Goal: Task Accomplishment & Management: Manage account settings

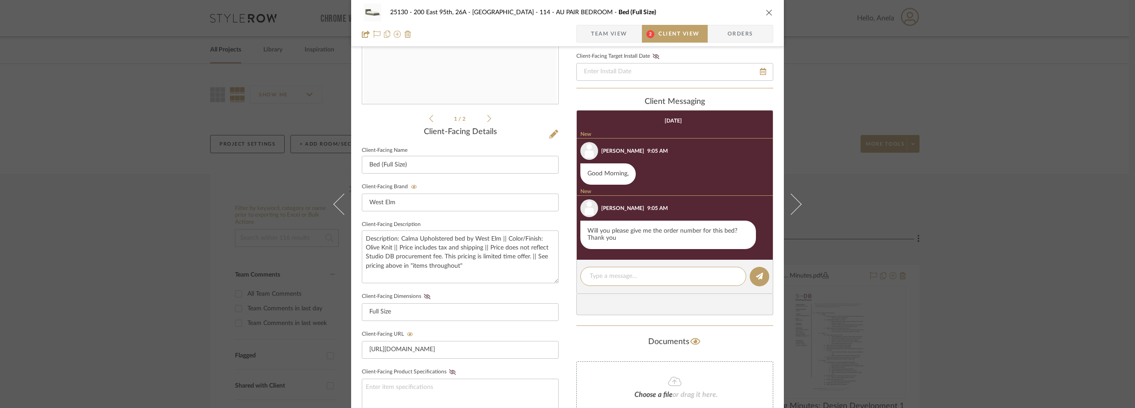
scroll to position [44, 0]
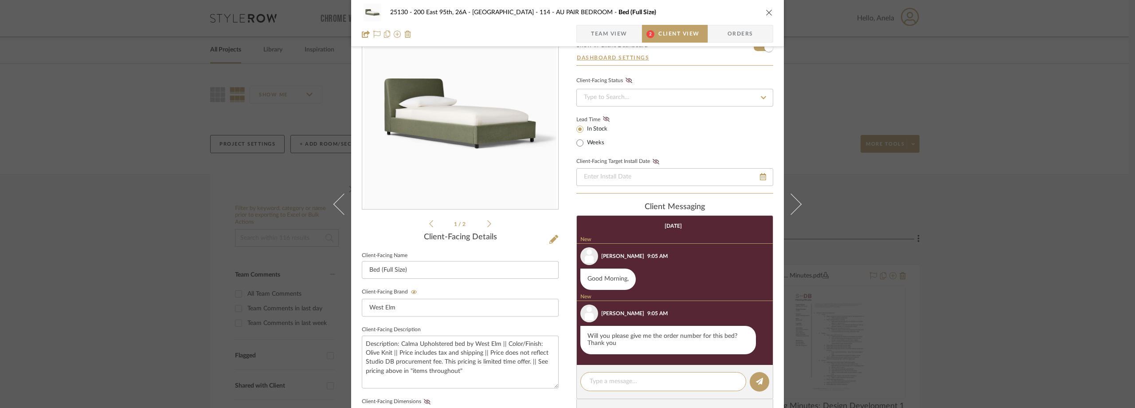
click at [601, 38] on span "Team View" at bounding box center [609, 34] width 36 height 18
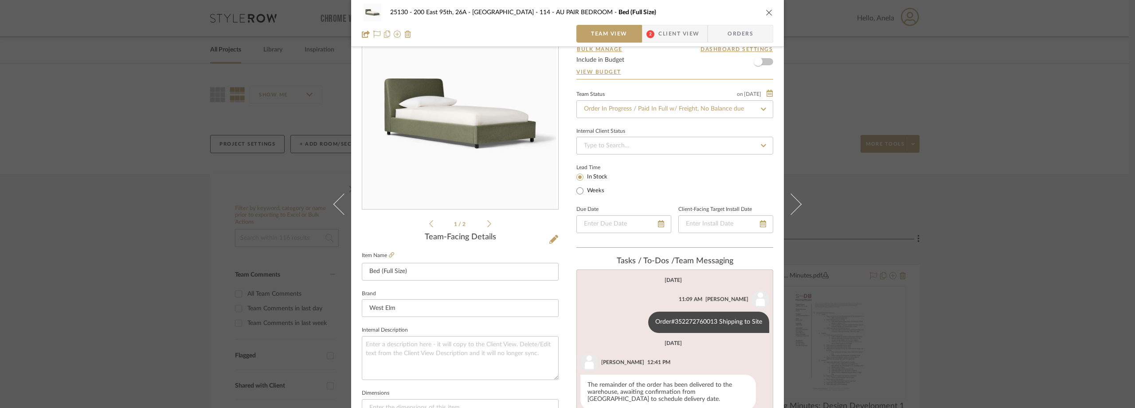
scroll to position [133, 0]
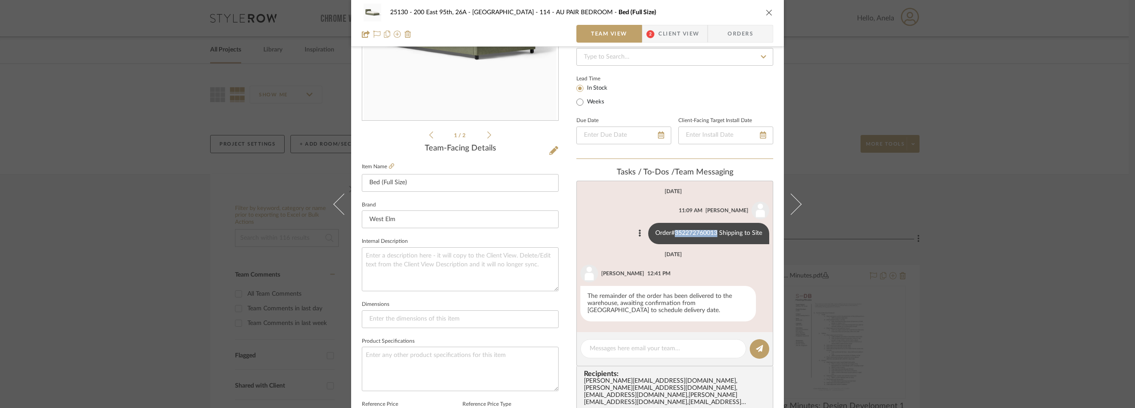
drag, startPoint x: 671, startPoint y: 231, endPoint x: 714, endPoint y: 233, distance: 43.5
click at [714, 233] on div "Order#352272760013 Shipping to Site" at bounding box center [708, 233] width 121 height 21
copy div "352272760013"
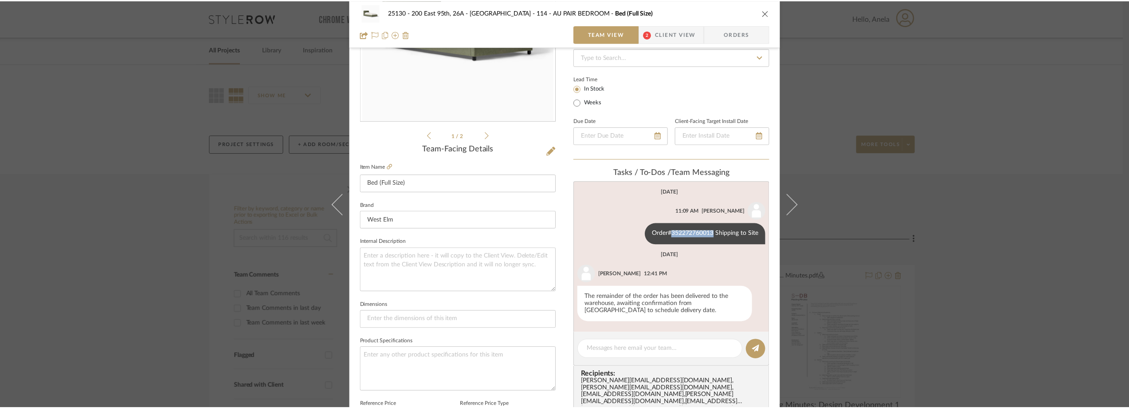
scroll to position [0, 0]
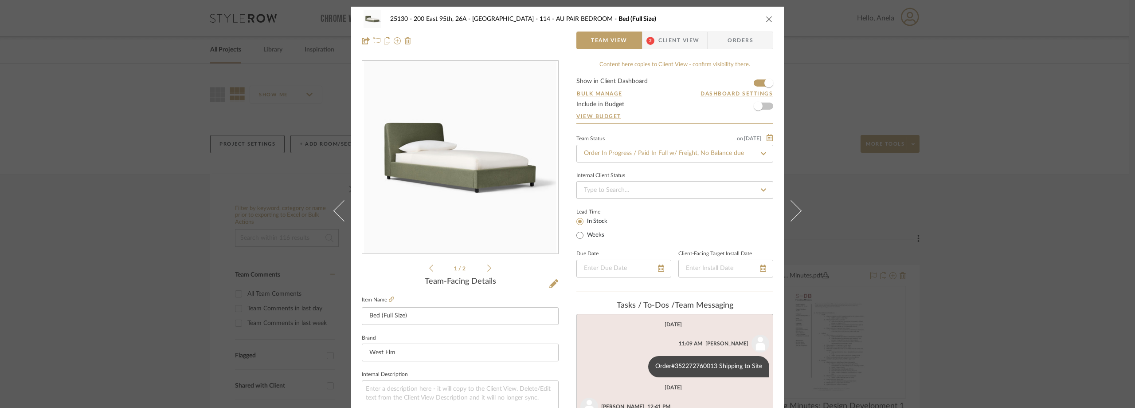
click at [927, 125] on div "25130 - 200 East 95th, 26A - Kosheleva 114 - AU PAIR BEDROOM Bed (Full Size) Te…" at bounding box center [567, 204] width 1135 height 408
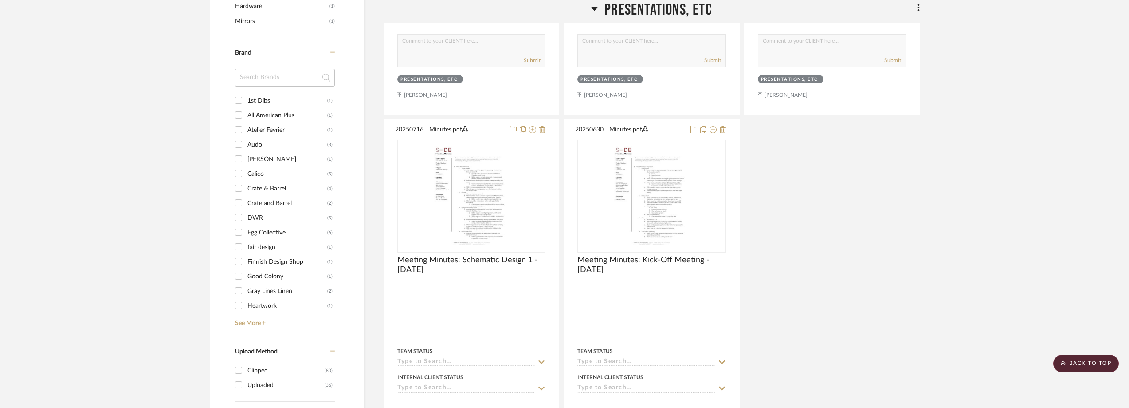
scroll to position [887, 0]
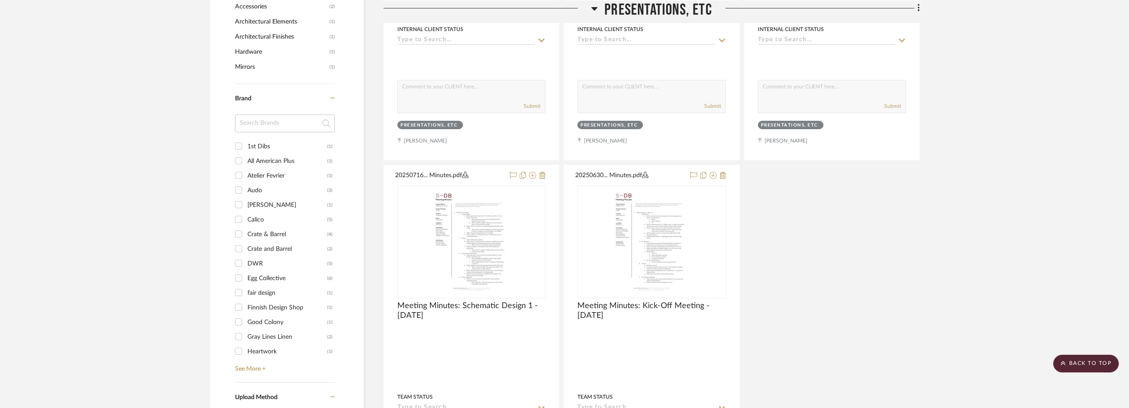
click at [276, 123] on input at bounding box center [285, 123] width 100 height 18
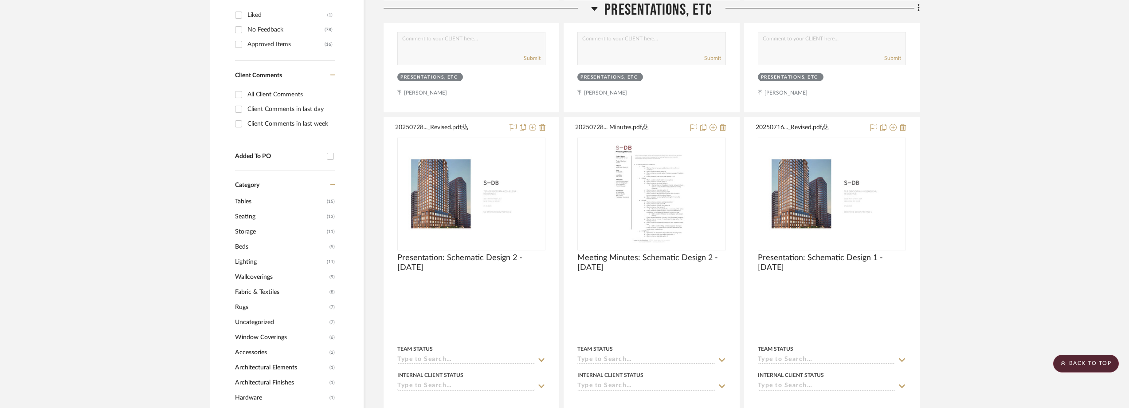
scroll to position [355, 0]
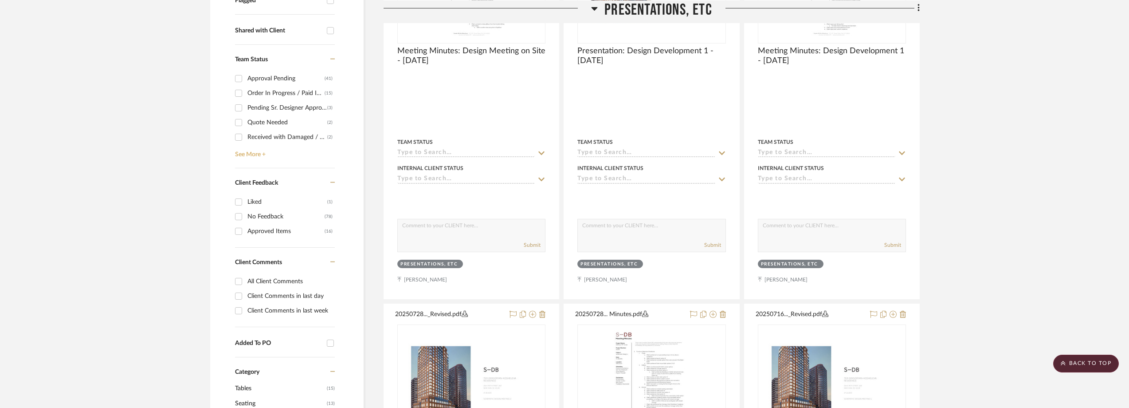
click at [266, 151] on link "See More +" at bounding box center [284, 151] width 102 height 14
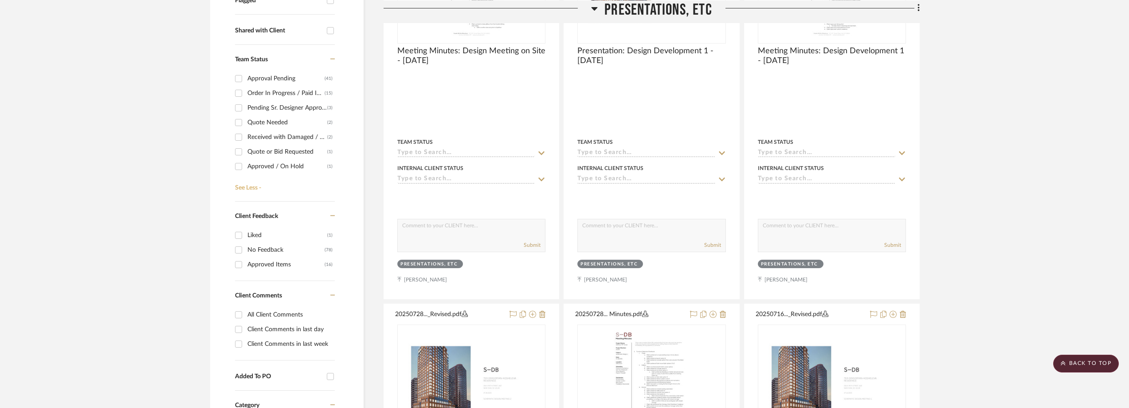
scroll to position [40, 0]
click at [282, 140] on div "Need to Order - Client Payment Received" at bounding box center [287, 141] width 80 height 14
click at [246, 140] on input "Need to Order - Client Payment Received (1)" at bounding box center [239, 141] width 14 height 14
checkbox input "true"
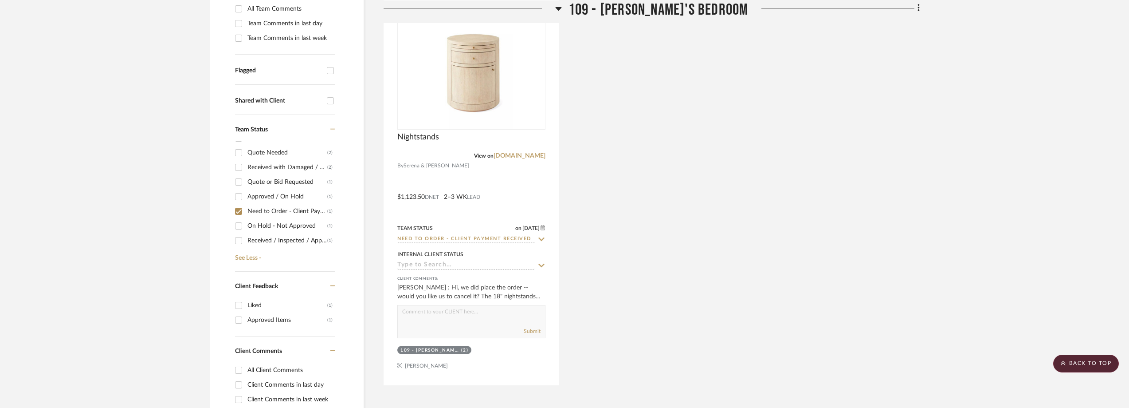
scroll to position [222, 0]
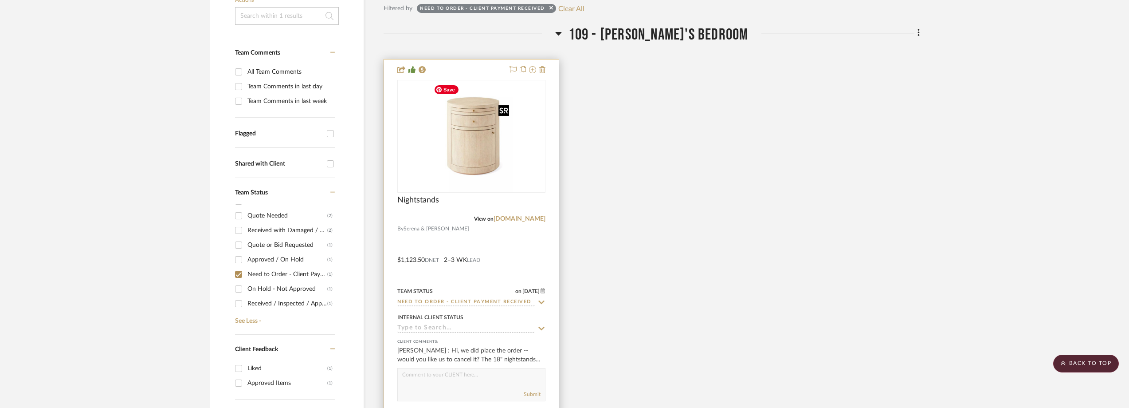
click at [0, 0] on img at bounding box center [0, 0] width 0 height 0
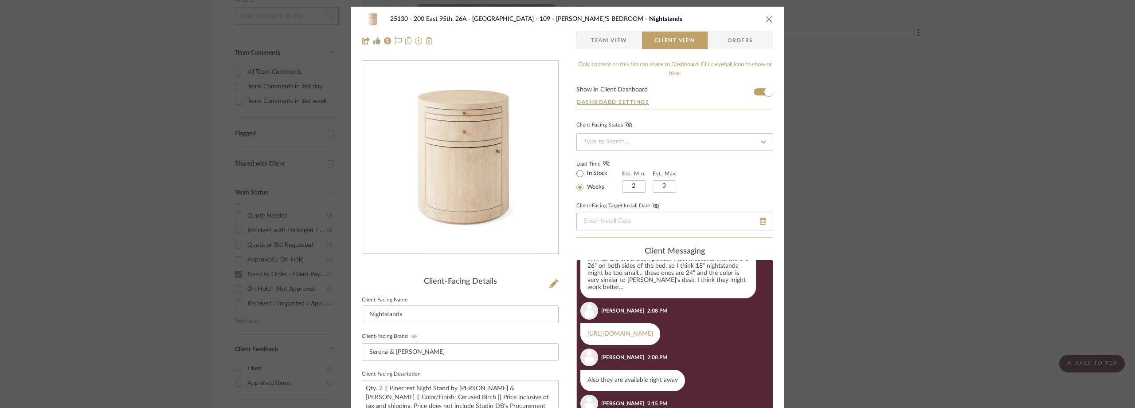
scroll to position [530, 0]
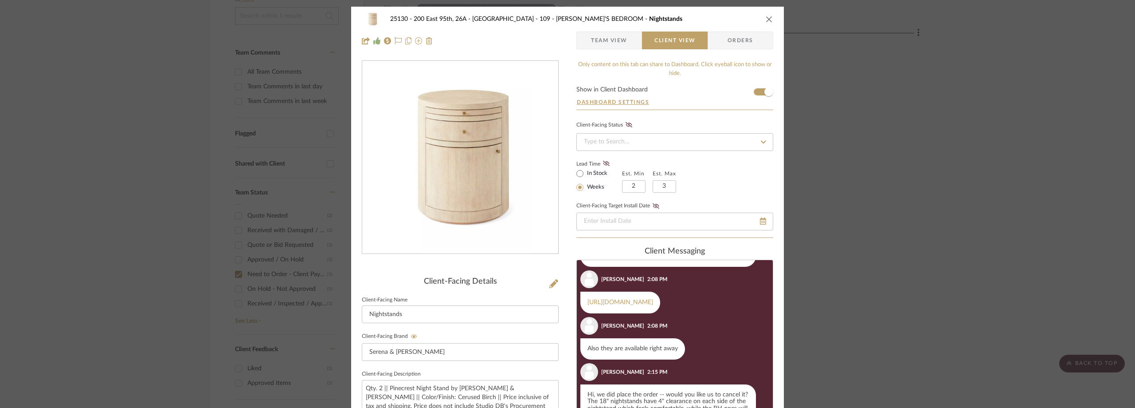
click at [470, 166] on img "0" at bounding box center [460, 157] width 143 height 192
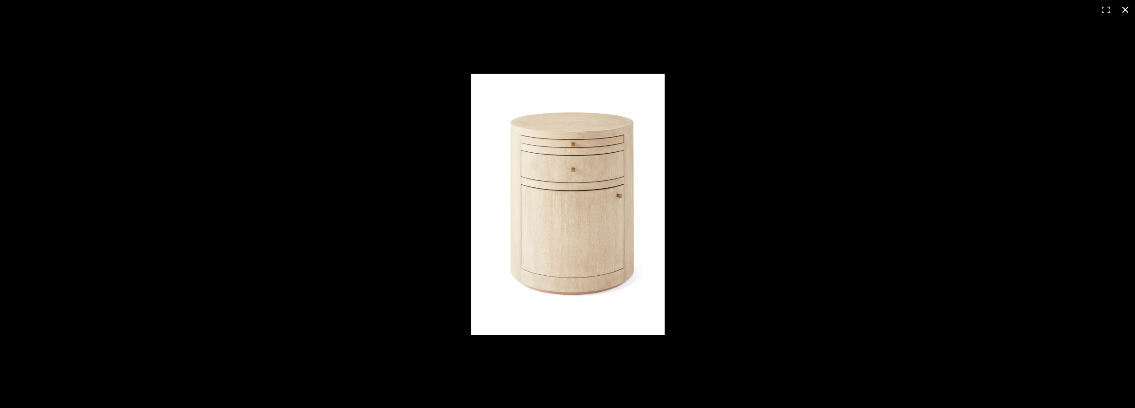
click at [802, 185] on div at bounding box center [872, 218] width 803 height 288
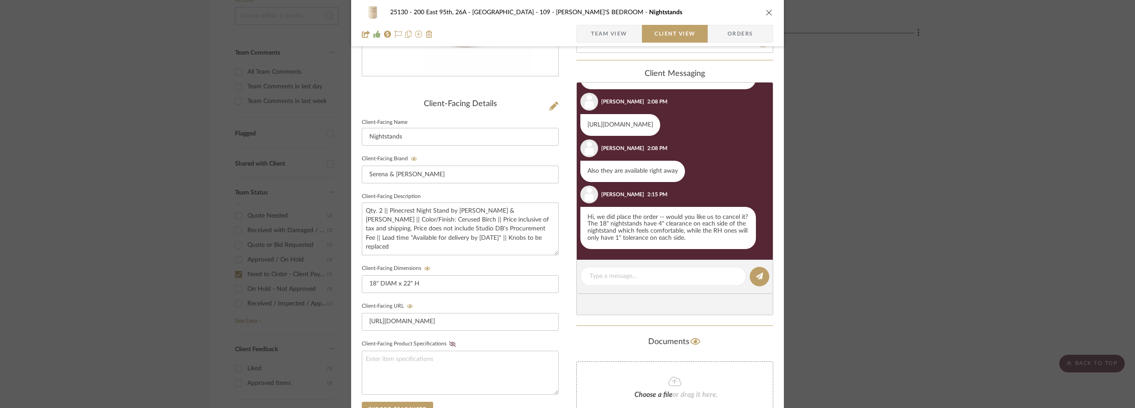
click at [644, 122] on link "[URL][DOMAIN_NAME]" at bounding box center [621, 125] width 66 height 6
click at [287, 101] on div "25130 - 200 East 95th, 26A - Kosheleva 109 - [PERSON_NAME]'S BEDROOM Nightstand…" at bounding box center [567, 204] width 1135 height 408
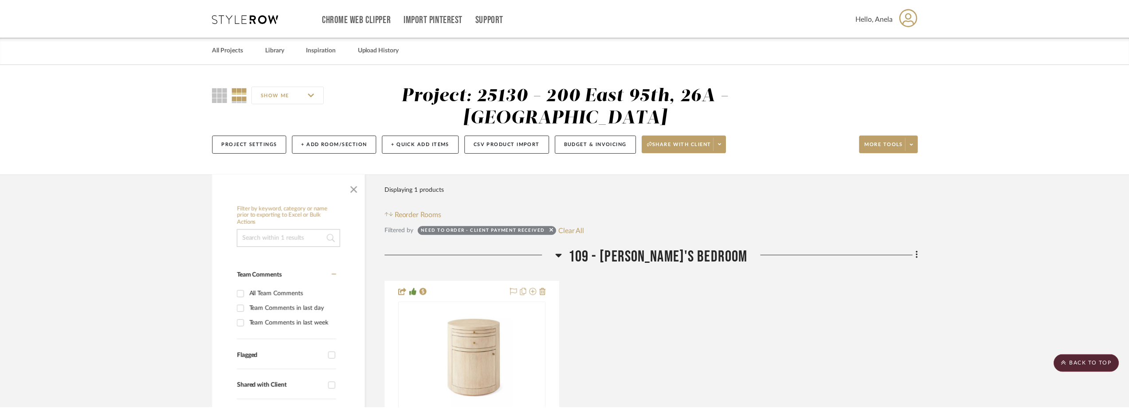
scroll to position [222, 0]
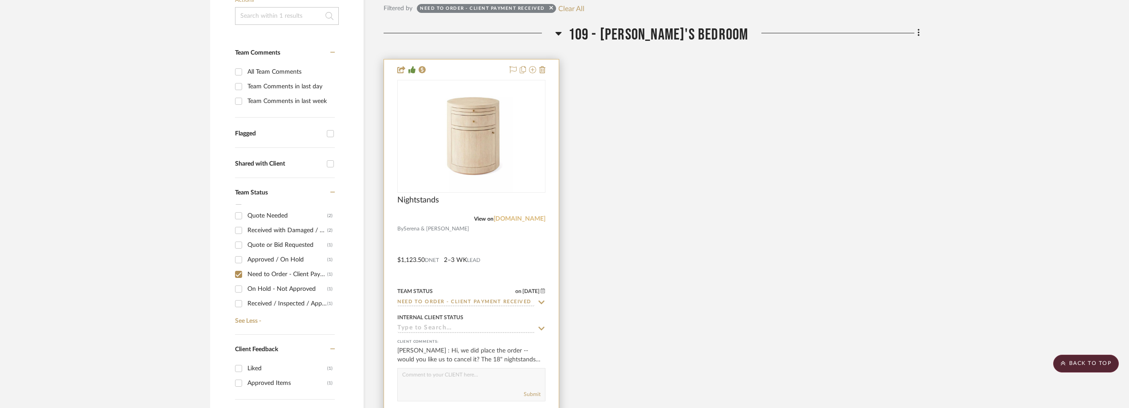
click at [518, 218] on link "[DOMAIN_NAME]" at bounding box center [520, 219] width 52 height 6
click at [511, 220] on link "[DOMAIN_NAME]" at bounding box center [520, 219] width 52 height 6
click at [504, 134] on img "0" at bounding box center [471, 136] width 82 height 111
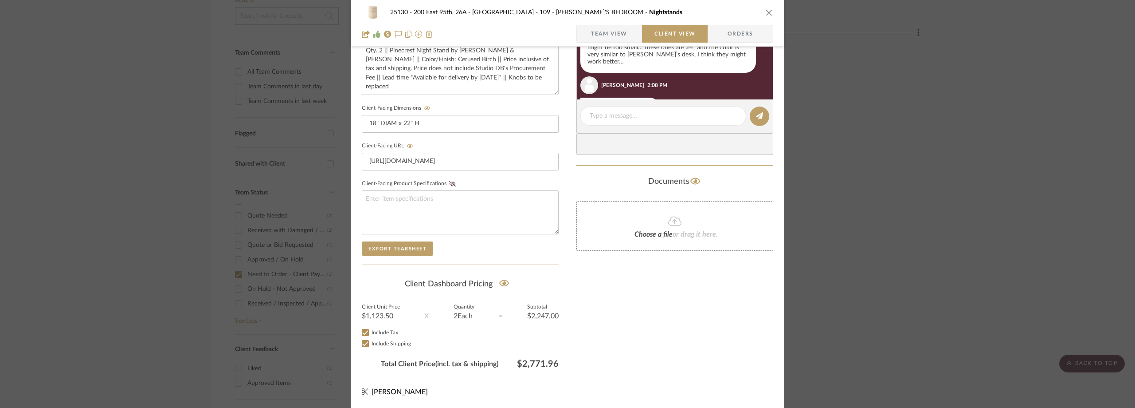
scroll to position [437, 0]
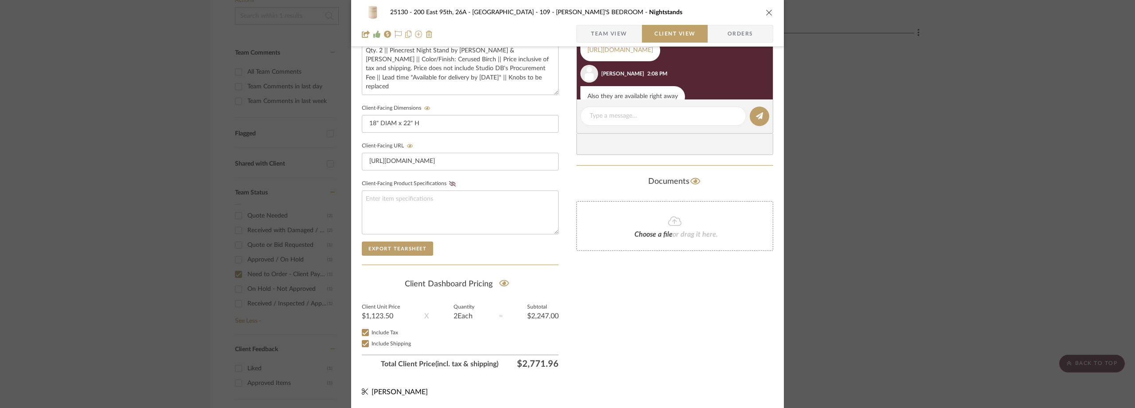
click at [617, 31] on span "Team View" at bounding box center [609, 34] width 36 height 18
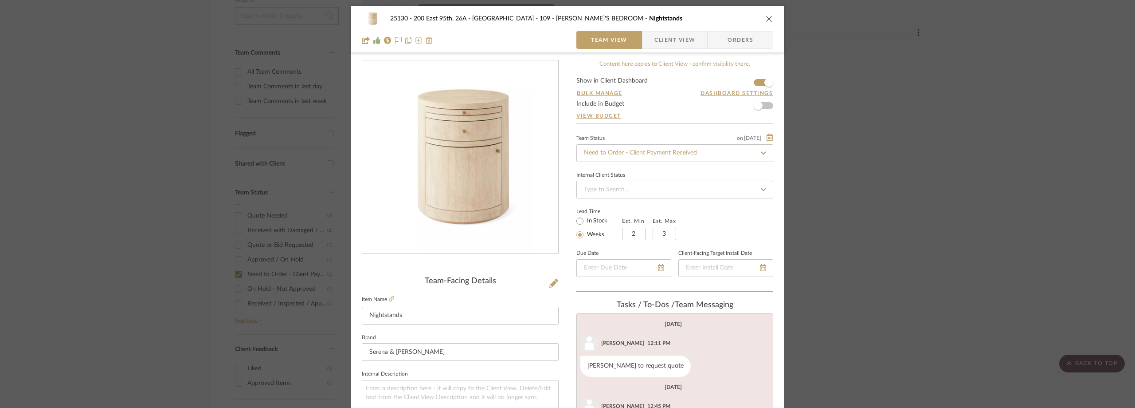
scroll to position [0, 0]
click at [596, 158] on input "Need to Order - Client Payment Received" at bounding box center [675, 154] width 197 height 18
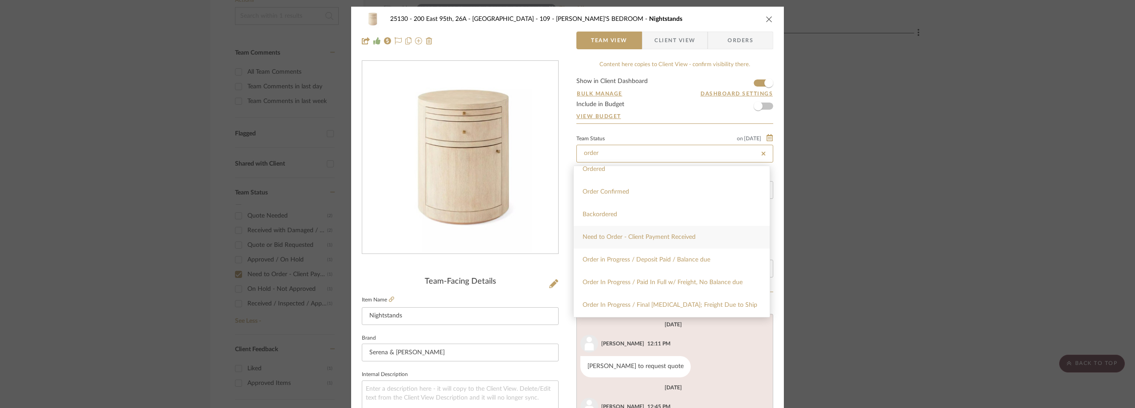
scroll to position [44, 0]
type input "order"
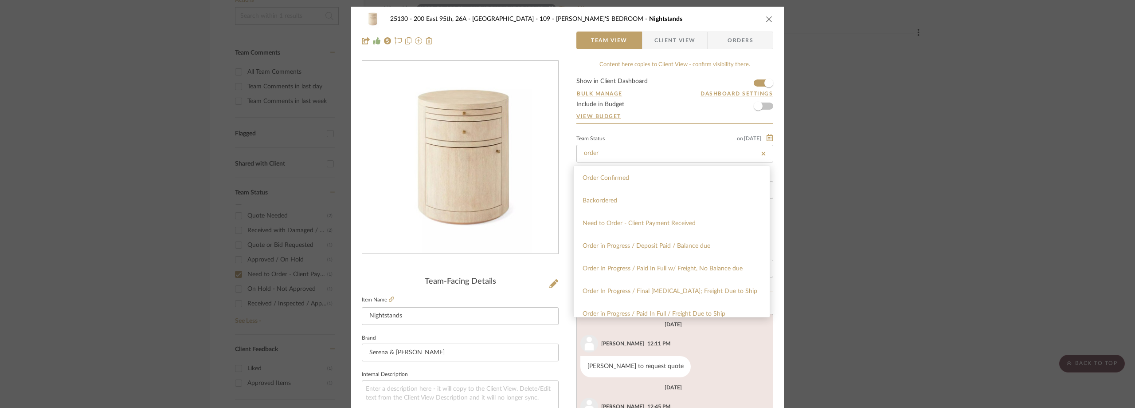
click at [623, 267] on span "Order In Progress / Paid In Full w/ Freight, No Balance due" at bounding box center [663, 268] width 160 height 6
type input "[DATE]"
type input "Order In Progress / Paid In Full w/ Freight, No Balance due"
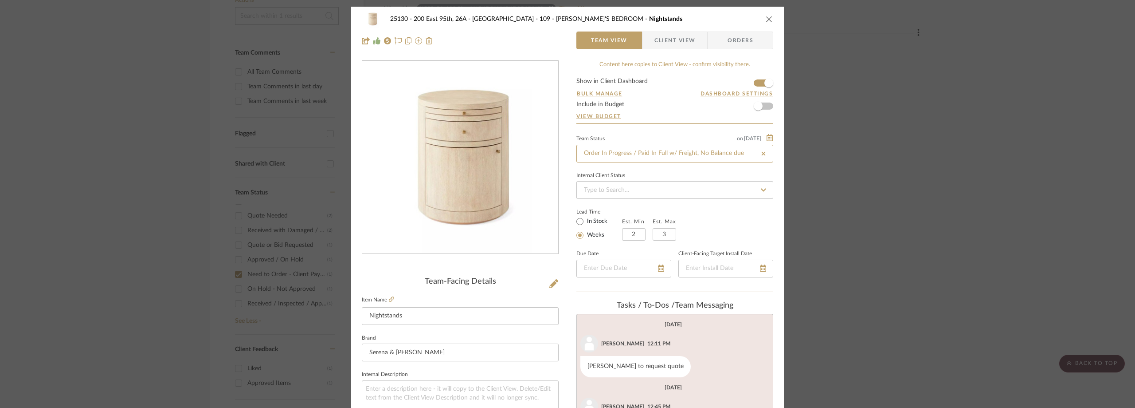
type input "[DATE]"
type input "Order In Progress / Paid In Full w/ Freight, No Balance due"
click at [703, 170] on div "Internal Client Status" at bounding box center [675, 184] width 197 height 30
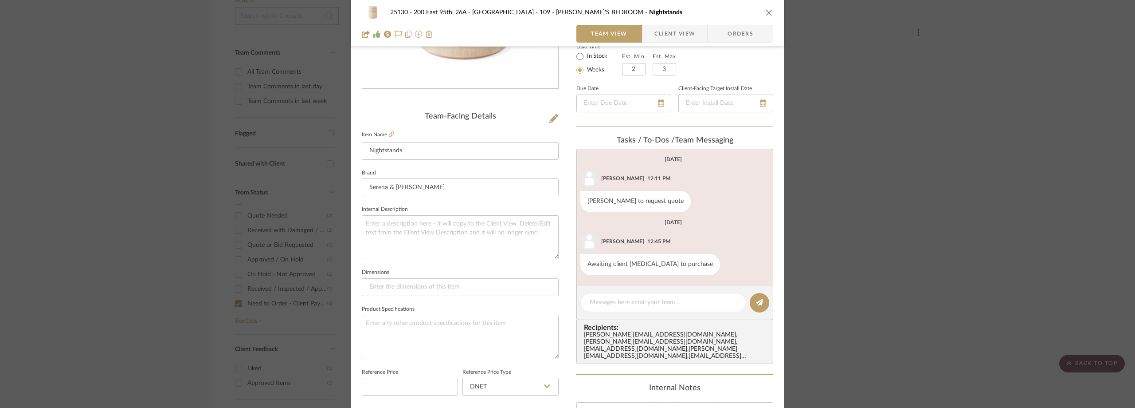
scroll to position [177, 0]
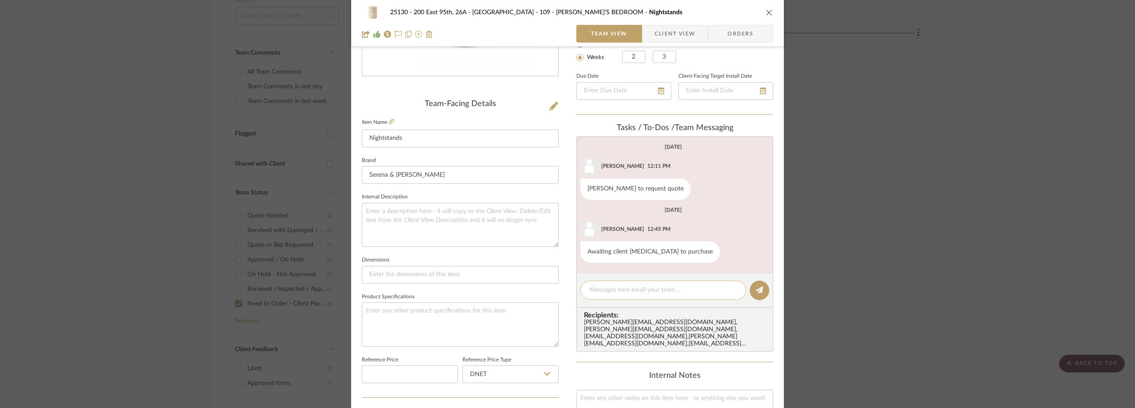
click at [609, 292] on textarea at bounding box center [663, 289] width 147 height 9
paste textarea "Order Number SL09032935700"
type textarea "Order Number SL09032935700 White Glove Delivery Included"
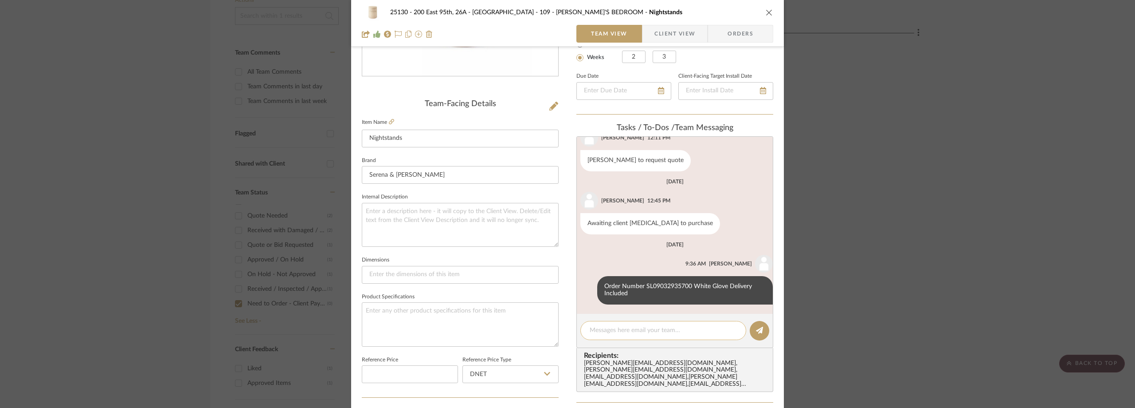
scroll to position [30, 0]
click at [190, 130] on div "25130 - 200 East 95th, 26A - Kosheleva 109 - [PERSON_NAME]'S BEDROOM Nightstand…" at bounding box center [567, 204] width 1135 height 408
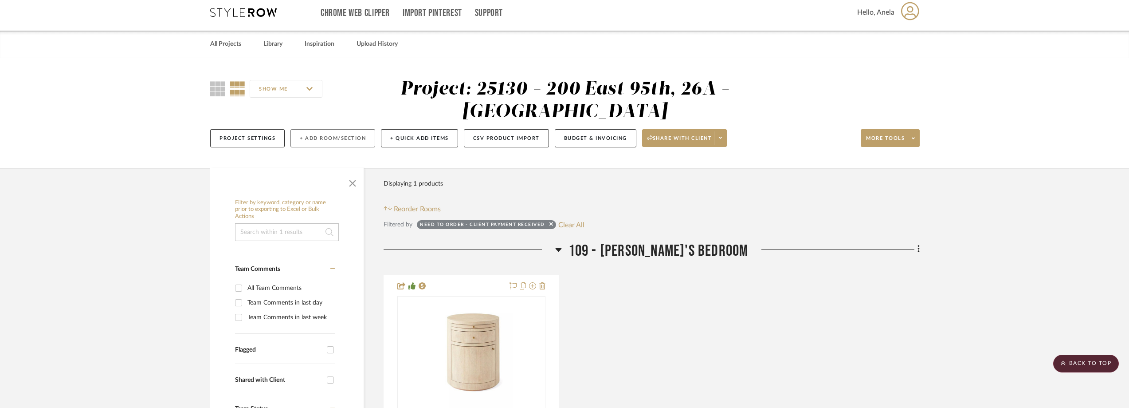
scroll to position [0, 0]
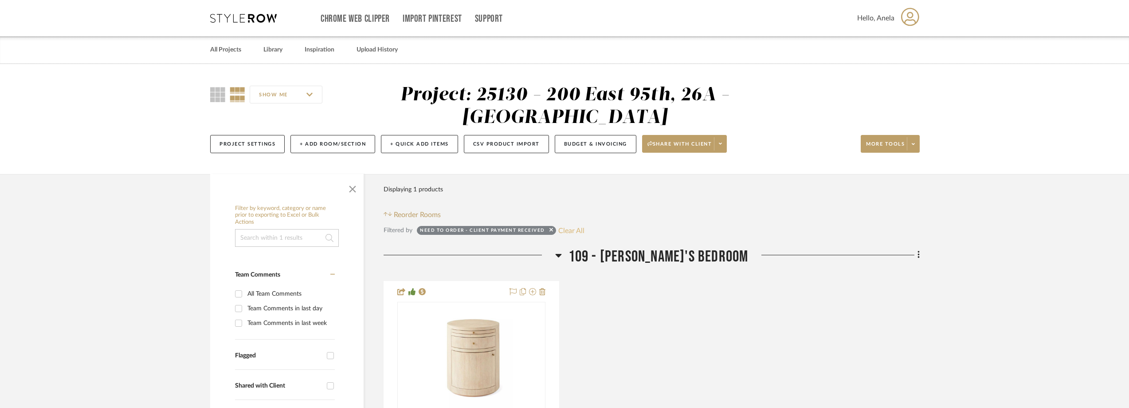
click at [567, 225] on button "Clear All" at bounding box center [571, 230] width 26 height 12
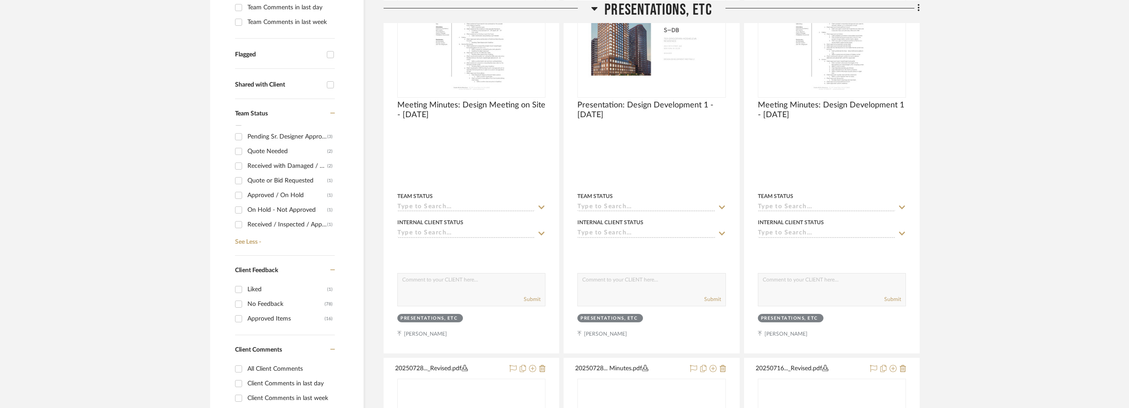
scroll to position [310, 0]
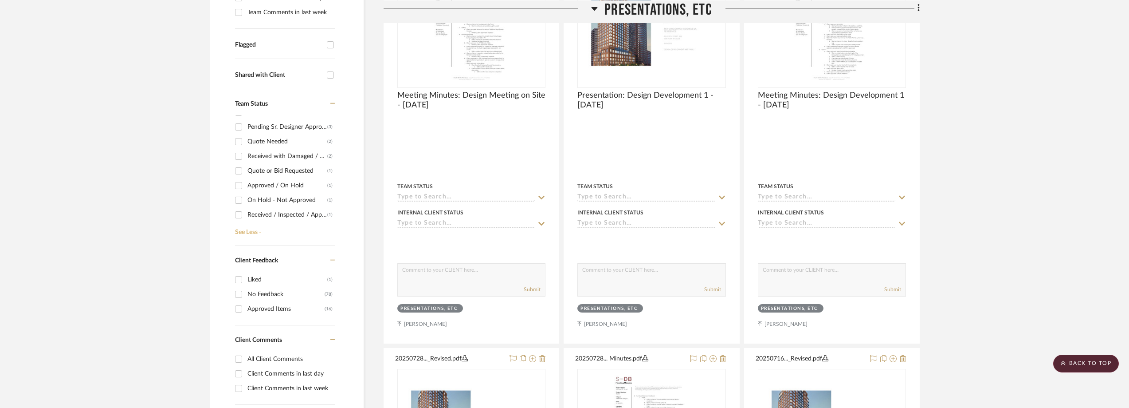
click at [251, 228] on link "See Less -" at bounding box center [284, 229] width 102 height 14
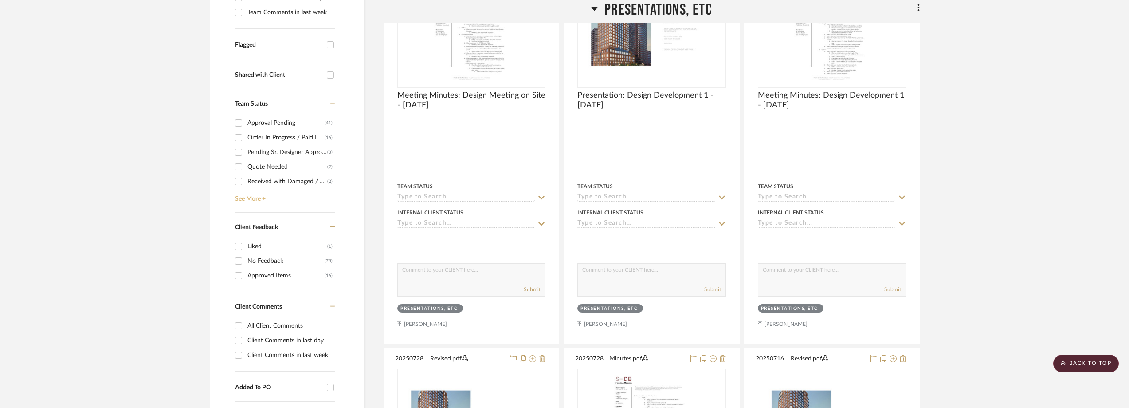
scroll to position [0, 0]
click at [260, 201] on link "See More +" at bounding box center [284, 196] width 102 height 14
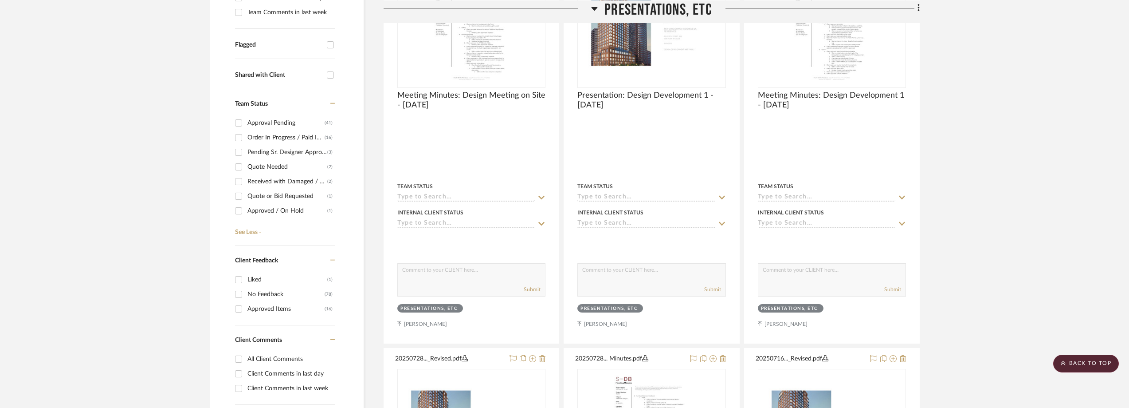
click at [263, 168] on div "Quote Needed" at bounding box center [287, 167] width 80 height 14
click at [246, 168] on input "Quote Needed (2)" at bounding box center [239, 167] width 14 height 14
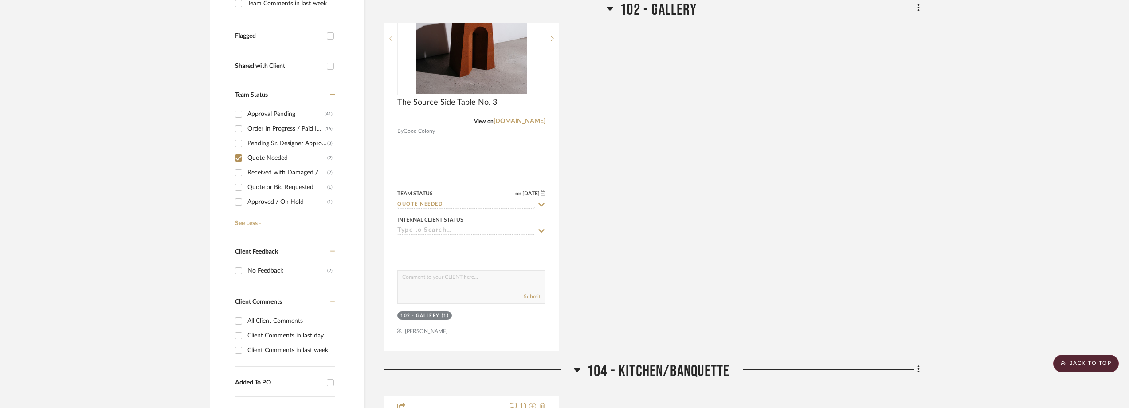
scroll to position [181, 0]
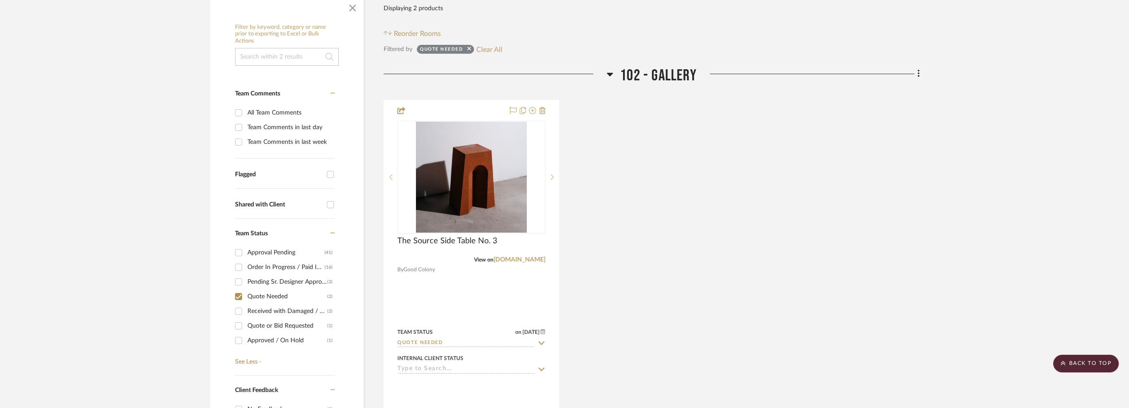
click at [289, 294] on div "Quote Needed" at bounding box center [287, 296] width 80 height 14
click at [246, 294] on input "Quote Needed (2)" at bounding box center [239, 296] width 14 height 14
checkbox input "false"
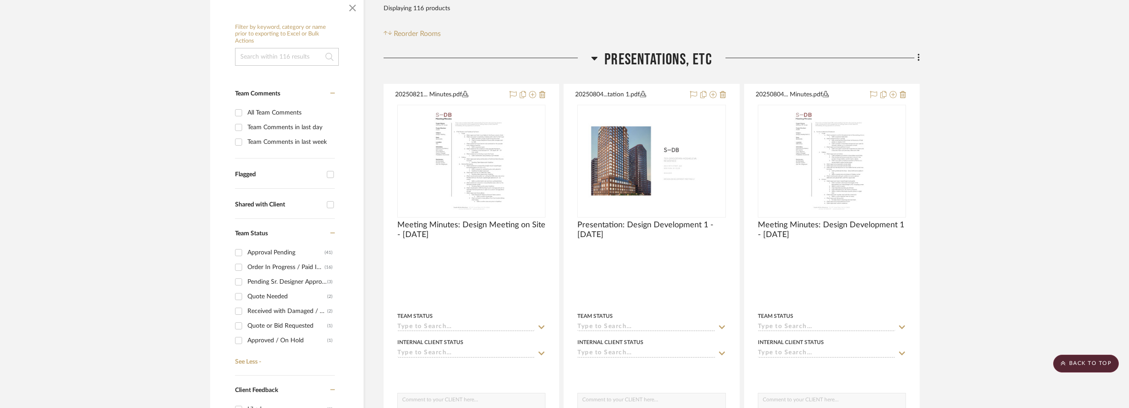
click at [292, 266] on div "Order In Progress / Paid In Full w/ Freight, No Balance due" at bounding box center [285, 267] width 77 height 14
click at [246, 266] on input "Order In Progress / Paid In Full w/ Freight, No Balance due (16)" at bounding box center [239, 267] width 14 height 14
checkbox input "true"
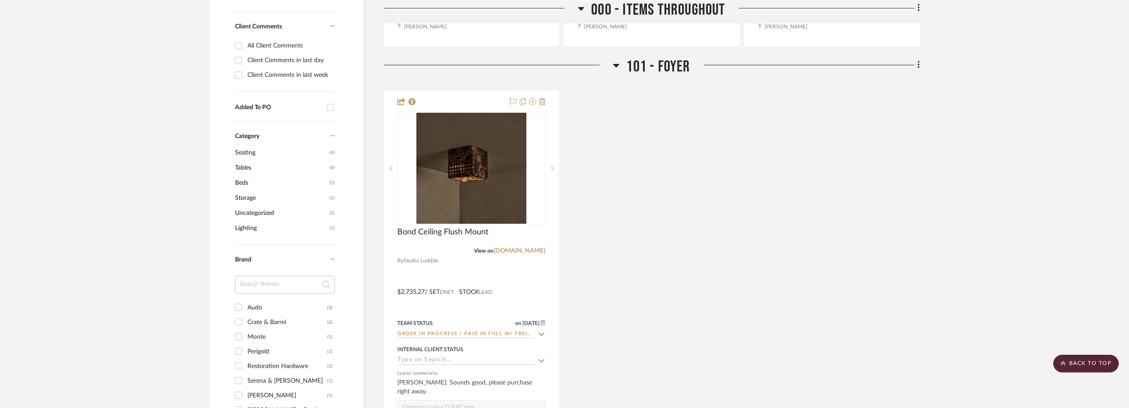
scroll to position [624, 0]
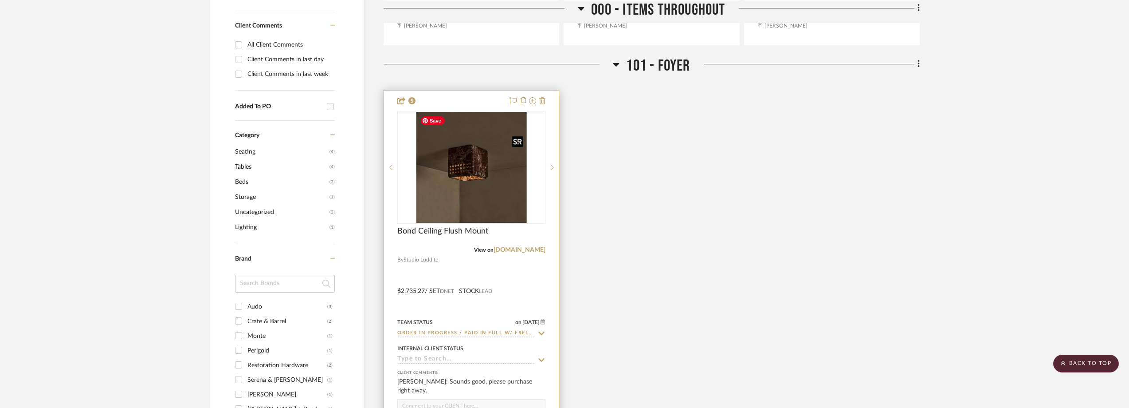
click at [503, 200] on div at bounding box center [471, 167] width 148 height 113
click at [503, 200] on img "0" at bounding box center [471, 167] width 110 height 111
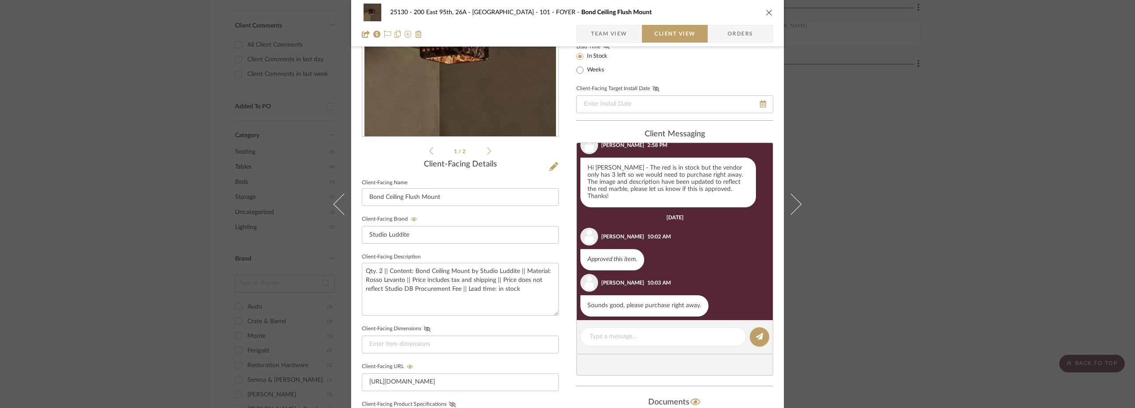
scroll to position [116, 0]
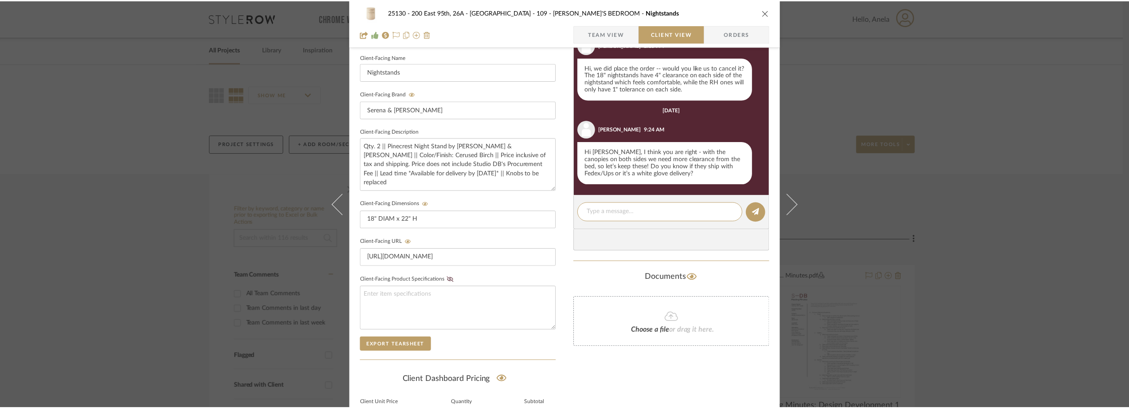
scroll to position [249, 0]
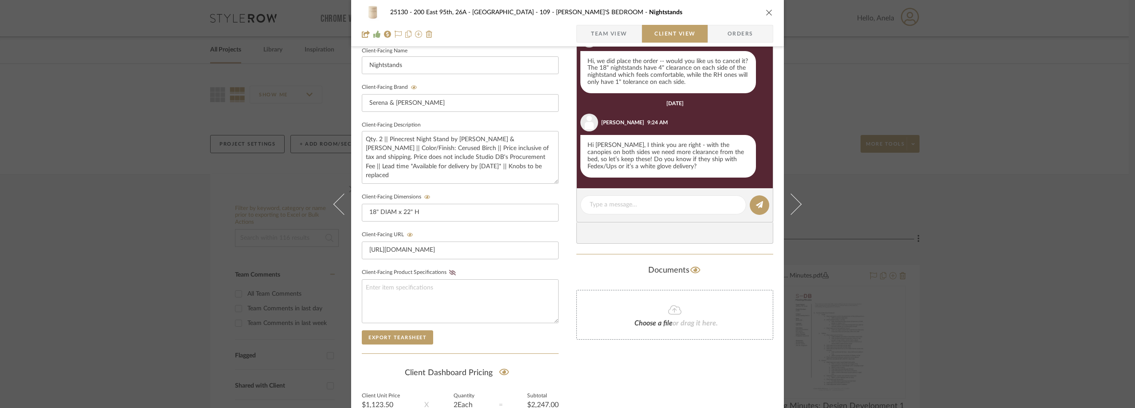
click at [811, 118] on div "25130 - 200 East 95th, 26A - Kosheleva 109 - [PERSON_NAME]'S BEDROOM Nightstand…" at bounding box center [567, 204] width 1135 height 408
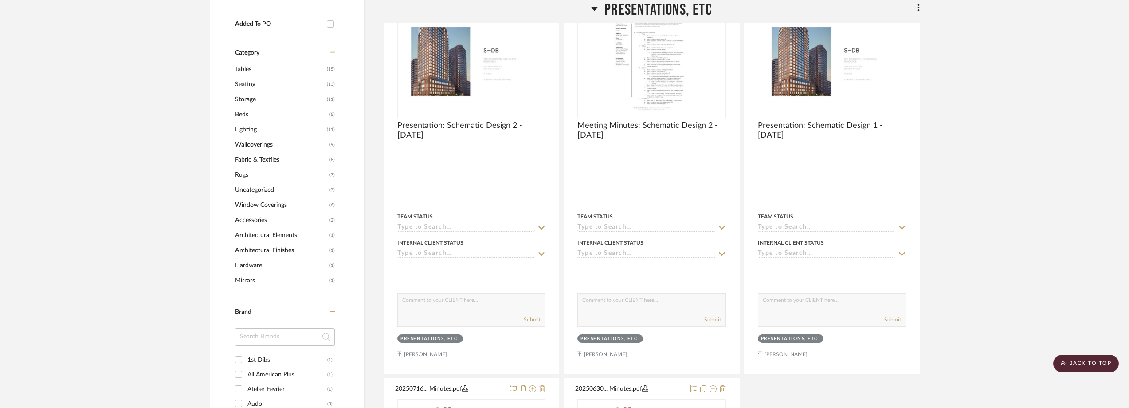
scroll to position [843, 0]
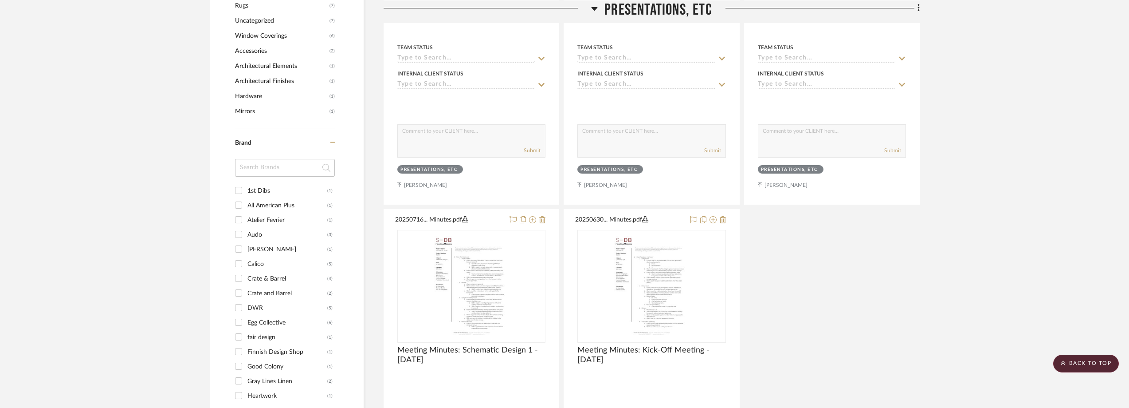
click at [267, 168] on input at bounding box center [285, 168] width 100 height 18
type input "west"
click at [271, 190] on div "West Elm" at bounding box center [287, 191] width 80 height 14
click at [246, 190] on input "West Elm (3)" at bounding box center [239, 190] width 14 height 14
checkbox input "true"
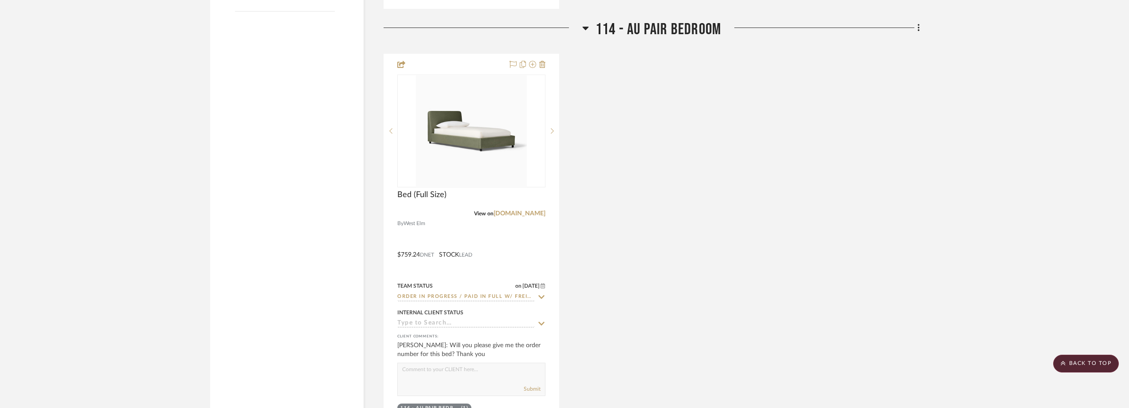
scroll to position [1182, 0]
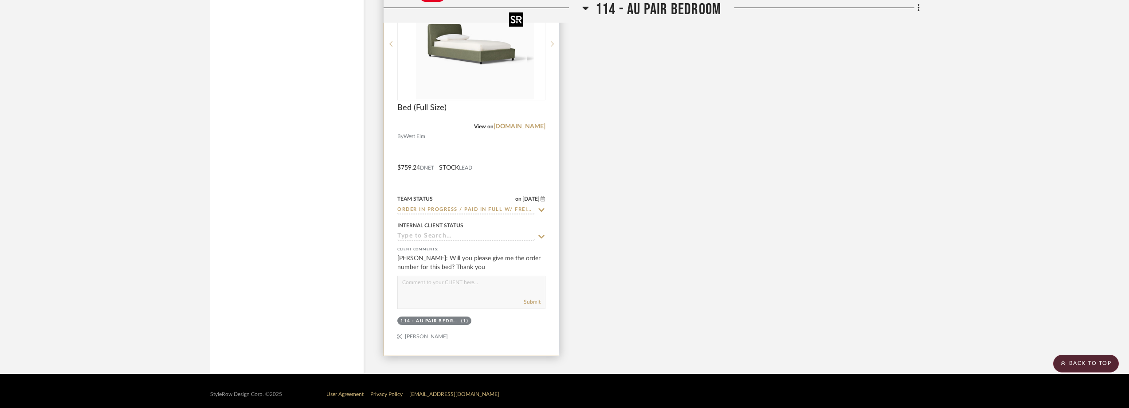
click at [483, 86] on div at bounding box center [471, 44] width 148 height 113
click at [483, 87] on img "0" at bounding box center [471, 43] width 111 height 111
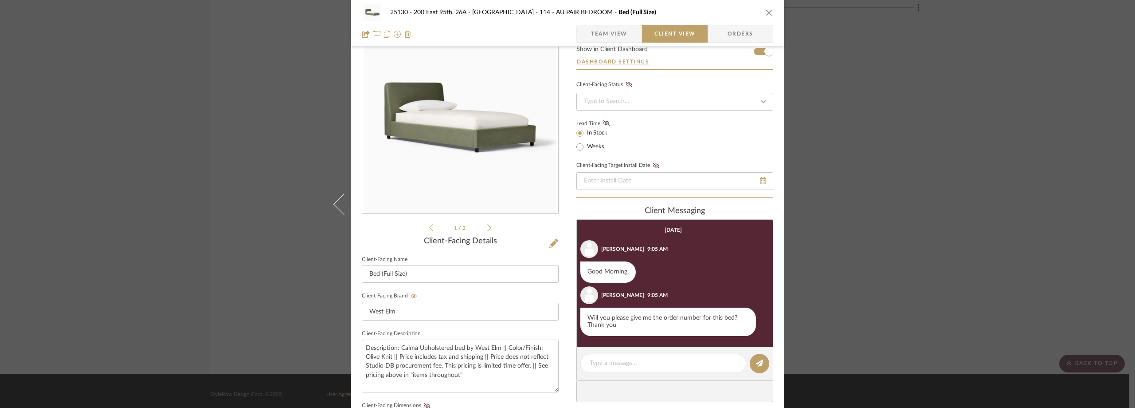
scroll to position [133, 0]
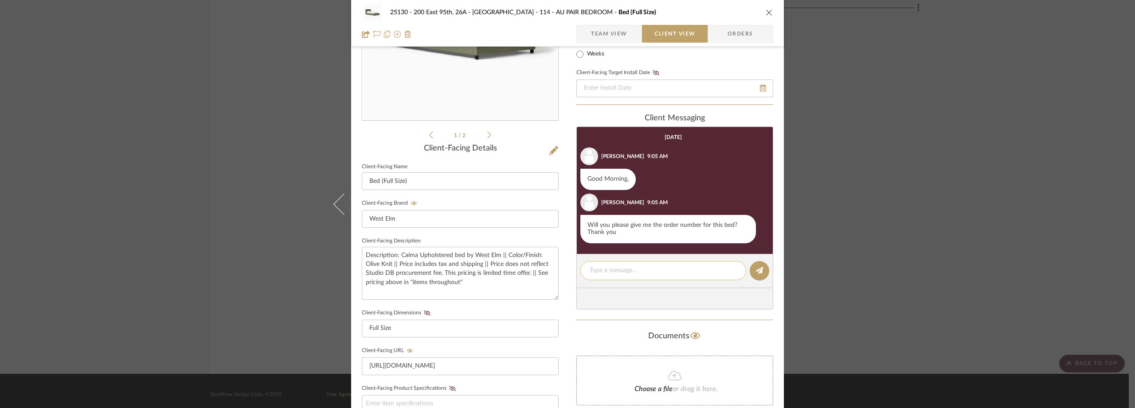
click at [620, 269] on textarea at bounding box center [663, 270] width 147 height 9
paste textarea "Subject: Order Update – 352272760013 Hi Marianna, Hope all is well! The order n…"
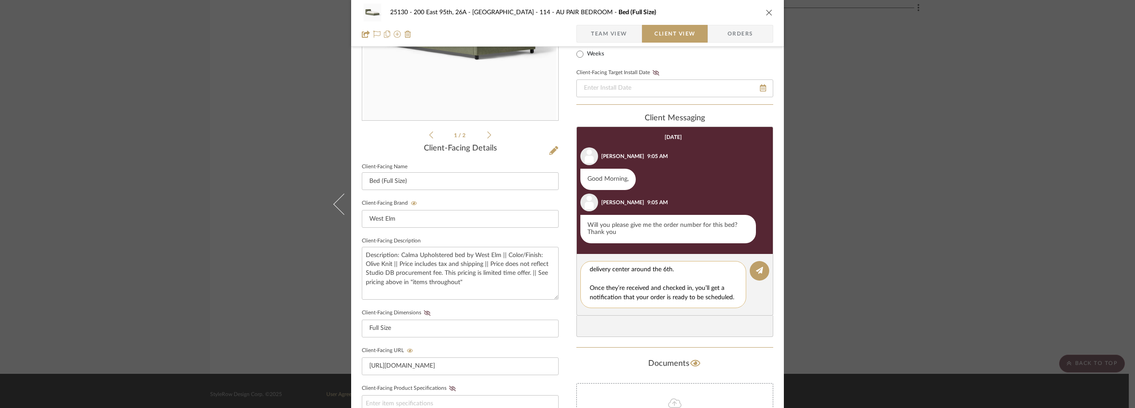
scroll to position [0, 0]
drag, startPoint x: 609, startPoint y: 274, endPoint x: 579, endPoint y: 271, distance: 30.2
click at [581, 271] on div "Subject: Order Update – 352272760013 Hi Marianna, Hope all is well! The order n…" at bounding box center [664, 284] width 166 height 47
drag, startPoint x: 693, startPoint y: 272, endPoint x: 555, endPoint y: 263, distance: 137.8
click at [556, 263] on div "25130 - 200 East 95th, 26A - Kosheleva 114 - AU PAIR BEDROOM Bed (Full Size) Te…" at bounding box center [567, 243] width 433 height 738
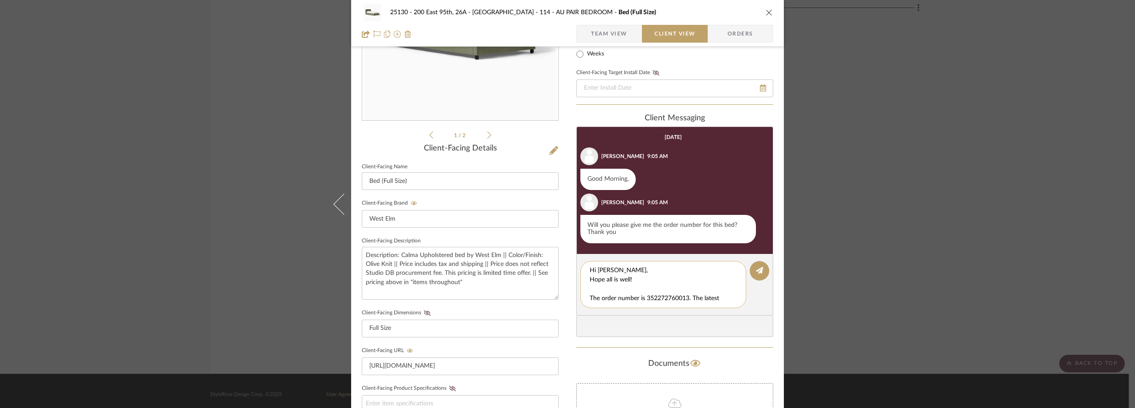
click at [590, 287] on textarea "Hi Marianna, Hope all is well! The order number is 352272760013. The latest upd…" at bounding box center [667, 284] width 154 height 37
click at [590, 298] on textarea "Hi Marianna, Hope all is well! The order number is 352272760013. The latest upd…" at bounding box center [667, 284] width 154 height 37
click at [681, 292] on textarea "Hi Marianna, Hope all is well! The order number is 352272760013. The latest upd…" at bounding box center [667, 284] width 154 height 37
click at [590, 298] on textarea "Hi Marianna, Hope all is well! The order number is 352272760013. The latest upd…" at bounding box center [667, 284] width 154 height 37
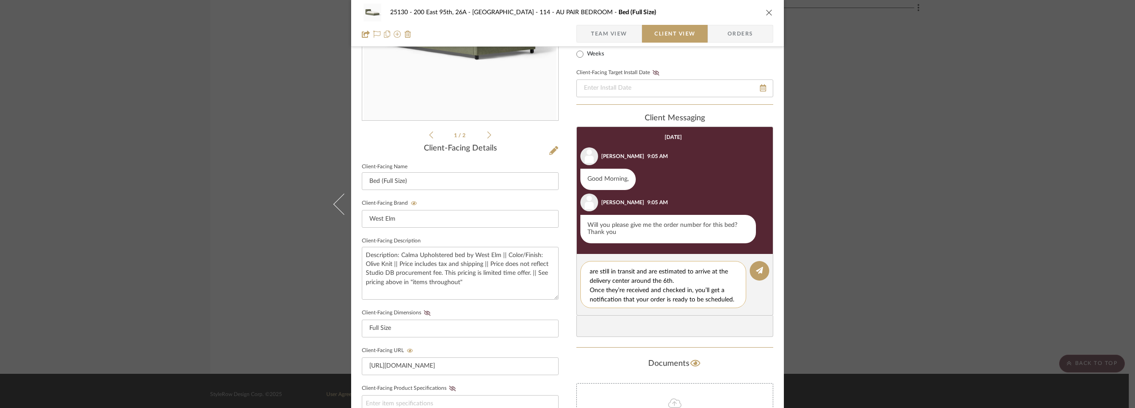
click at [699, 300] on textarea "Hi Marianna, Hope all is well! The order number is 352272760013. The latest upd…" at bounding box center [667, 284] width 154 height 37
click at [657, 273] on textarea "Hi Marianna, Hope all is well! The order number is 352272760013. The latest upd…" at bounding box center [667, 284] width 154 height 37
click at [660, 269] on textarea "Hi Marianna, Hope all is well! The order number is 352272760013. The latest upd…" at bounding box center [667, 284] width 154 height 37
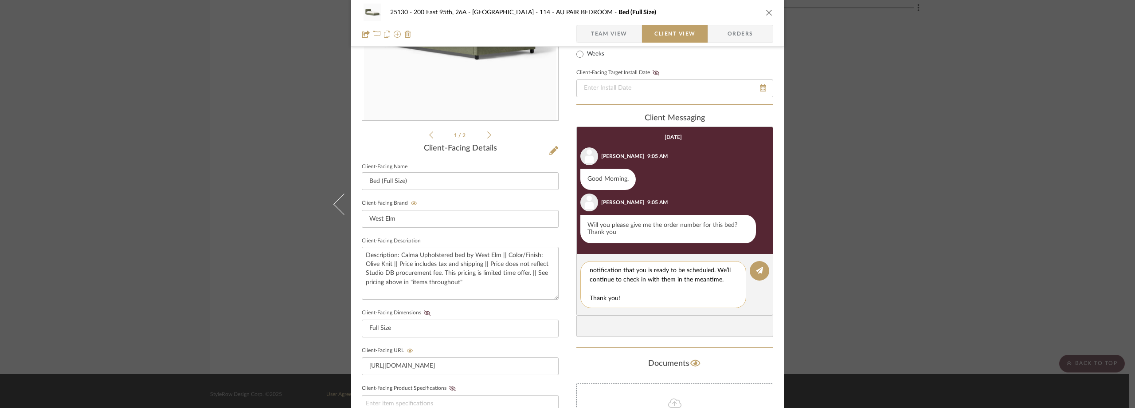
scroll to position [65, 0]
click at [727, 270] on textarea "Hi Marianna, Hope all is well! The order number is 352272760013. The latest upd…" at bounding box center [667, 284] width 154 height 37
click at [711, 277] on textarea "Hi [PERSON_NAME], Hope all is well! The order number is 352272760013. The lates…" at bounding box center [667, 284] width 154 height 37
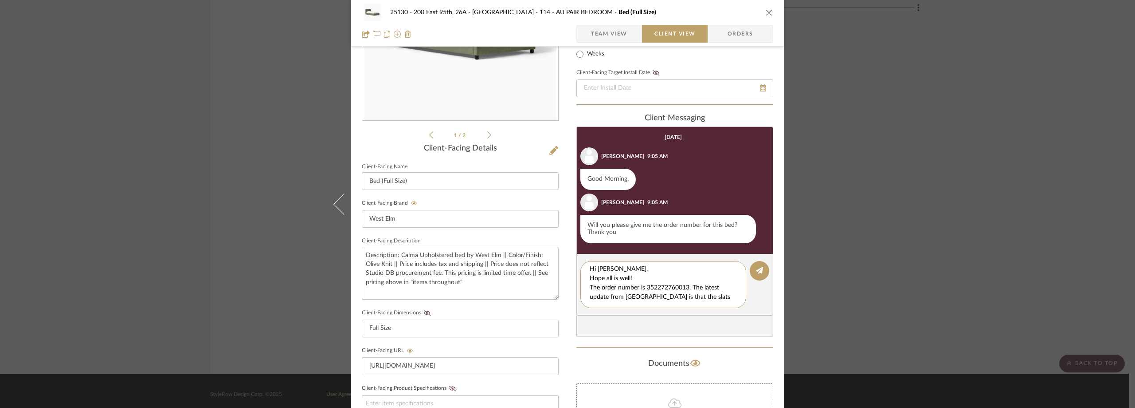
type textarea "Hi [PERSON_NAME], Hope all is well! The order number is 352272760013. The lates…"
click at [660, 288] on textarea "Hi [PERSON_NAME], Hope all is well! The order number is 352272760013. The lates…" at bounding box center [667, 284] width 154 height 37
click at [754, 274] on button at bounding box center [760, 271] width 20 height 20
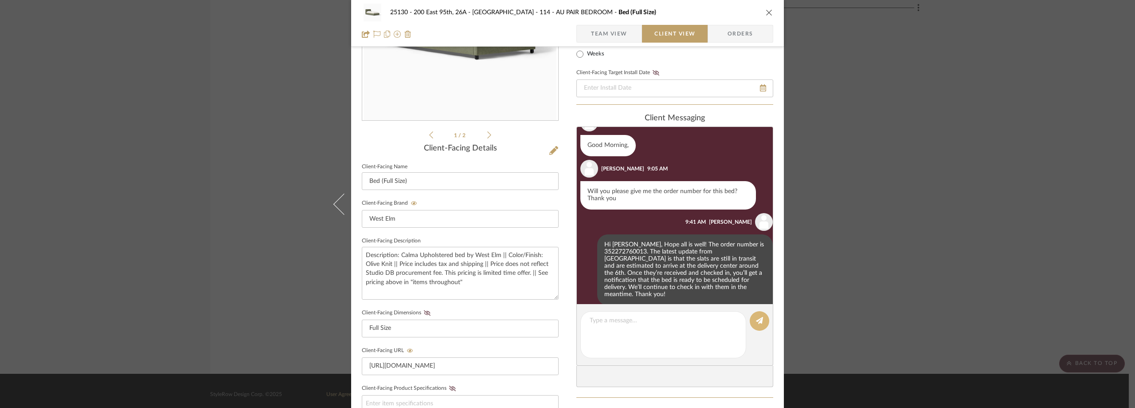
scroll to position [39, 0]
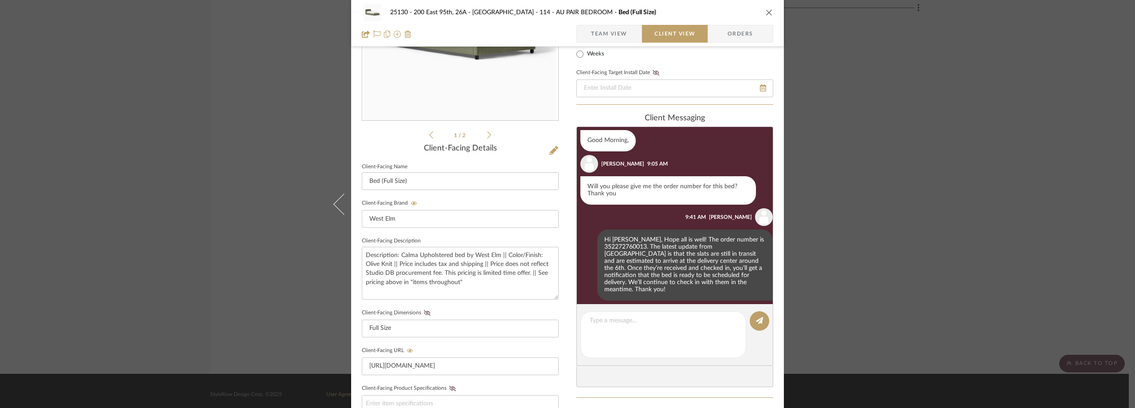
click at [121, 170] on div "25130 - 200 East 95th, 26A - Kosheleva 114 - AU PAIR BEDROOM Bed (Full Size) Te…" at bounding box center [567, 204] width 1135 height 408
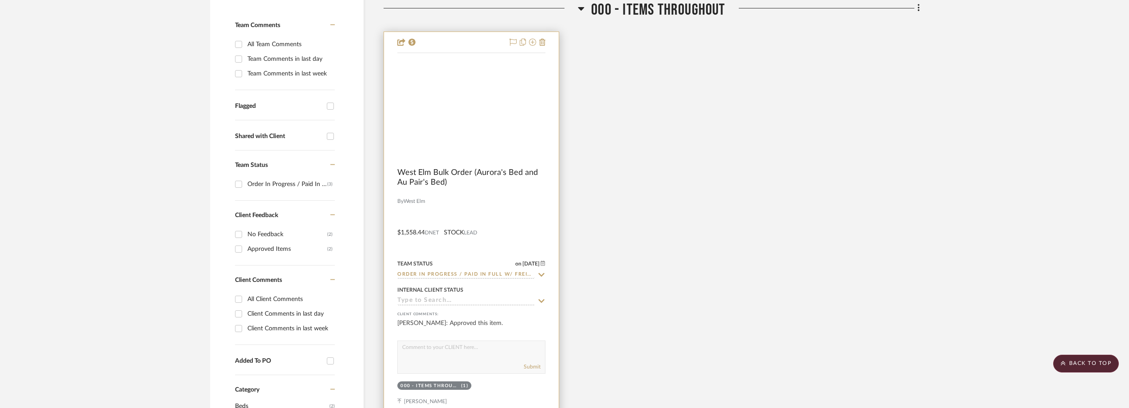
scroll to position [117, 0]
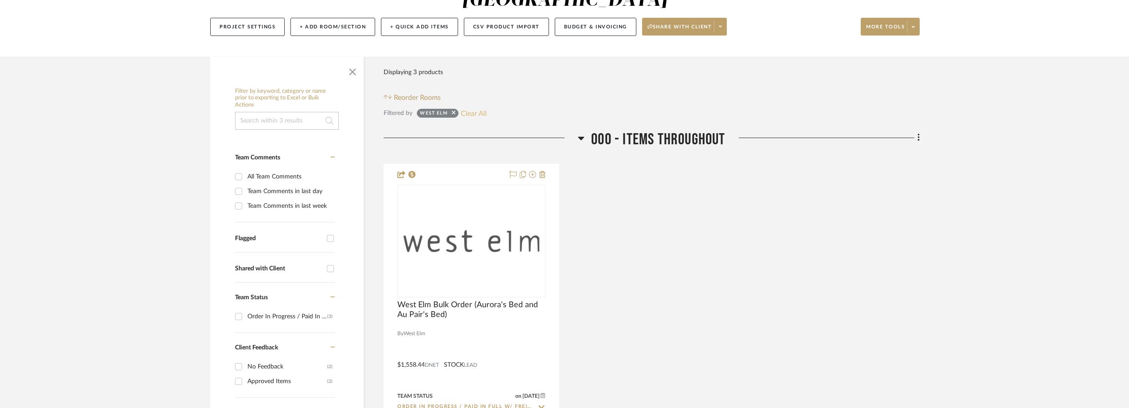
click at [479, 107] on button "Clear All" at bounding box center [474, 113] width 26 height 12
checkbox input "false"
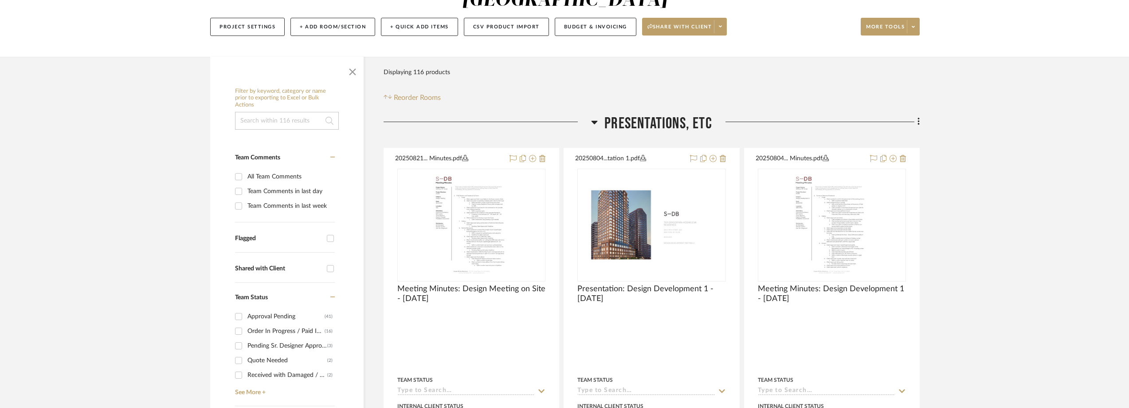
click at [263, 190] on div "Team Comments in last day" at bounding box center [289, 191] width 85 height 14
click at [246, 190] on input "Team Comments in last day" at bounding box center [239, 191] width 14 height 14
checkbox input "true"
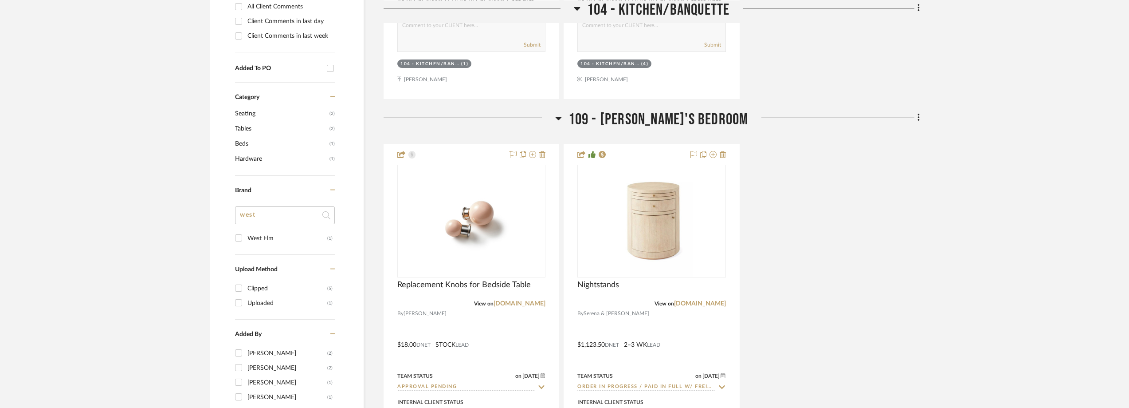
scroll to position [694, 0]
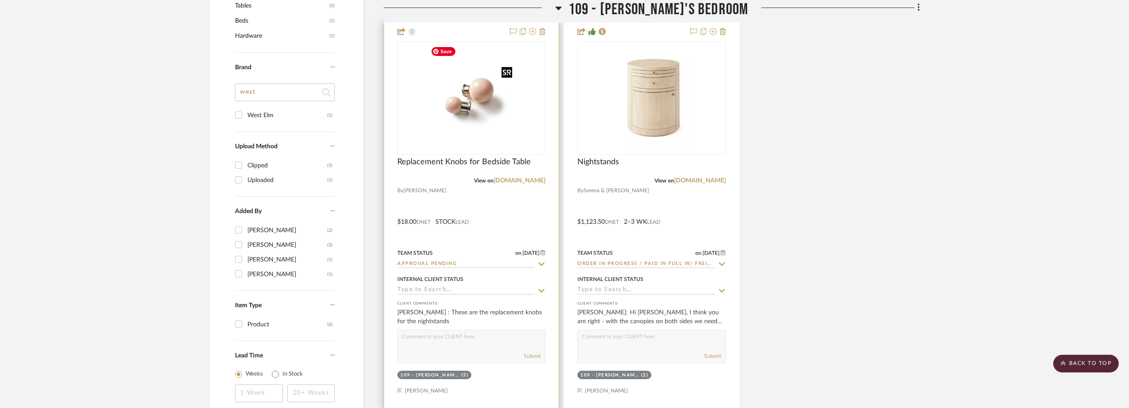
click at [0, 0] on img at bounding box center [0, 0] width 0 height 0
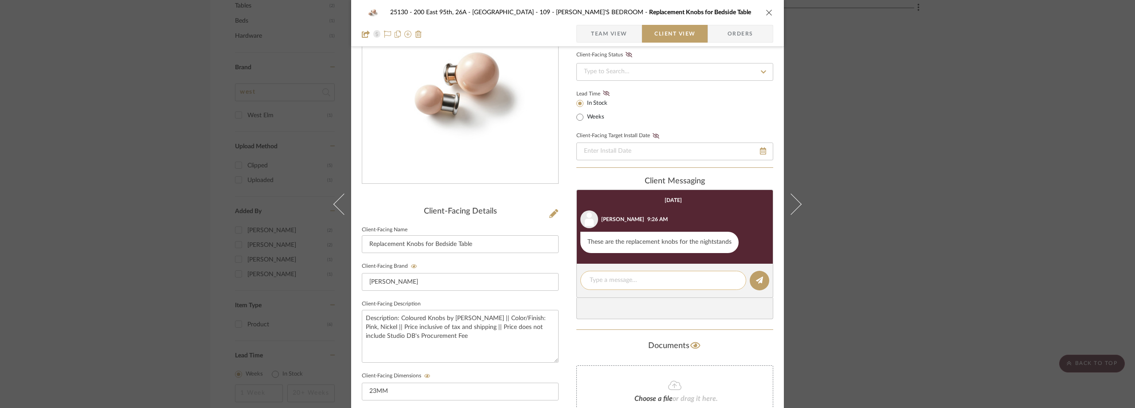
scroll to position [44, 0]
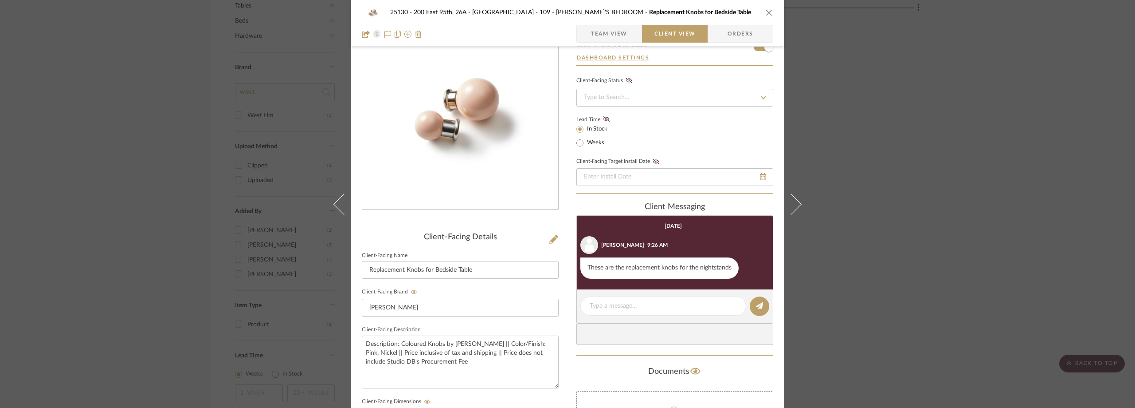
click at [877, 203] on div "25130 - 200 East 95th, 26A - Kosheleva 109 - ASTRID'S BEDROOM Replacement Knobs…" at bounding box center [567, 204] width 1135 height 408
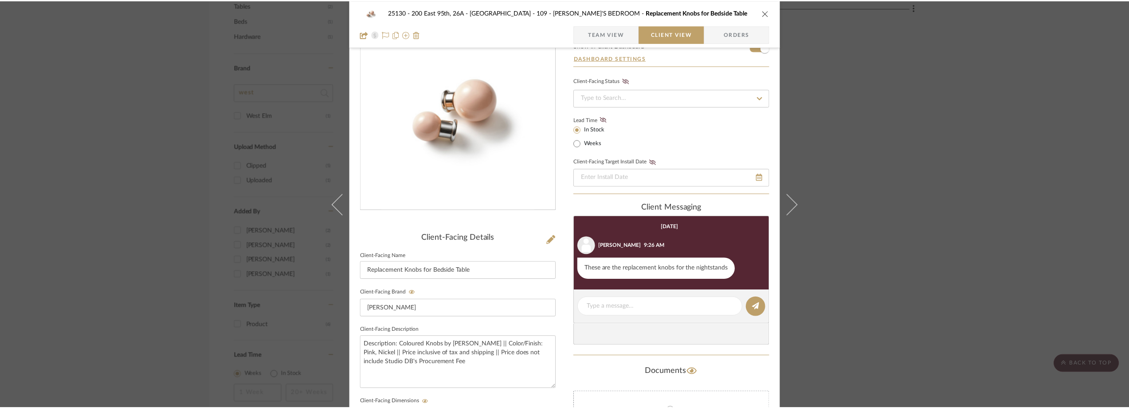
scroll to position [694, 0]
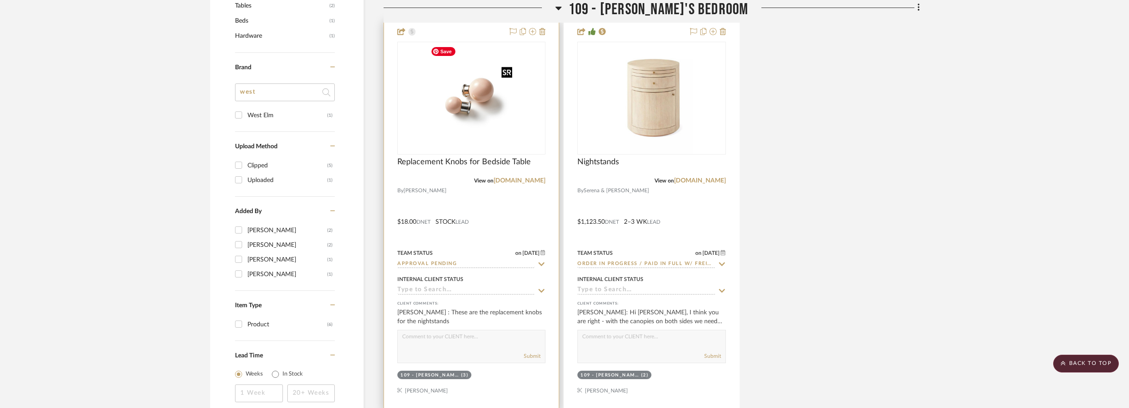
click at [472, 145] on img "0" at bounding box center [471, 98] width 89 height 111
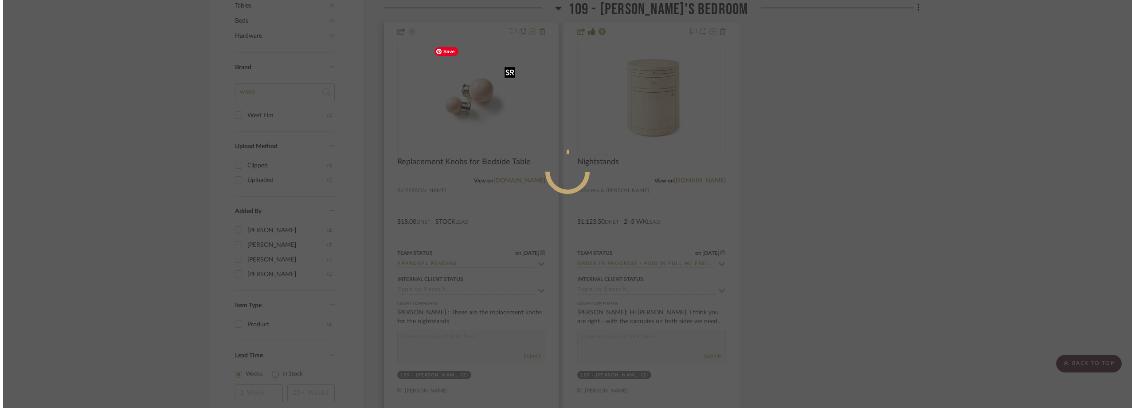
scroll to position [0, 0]
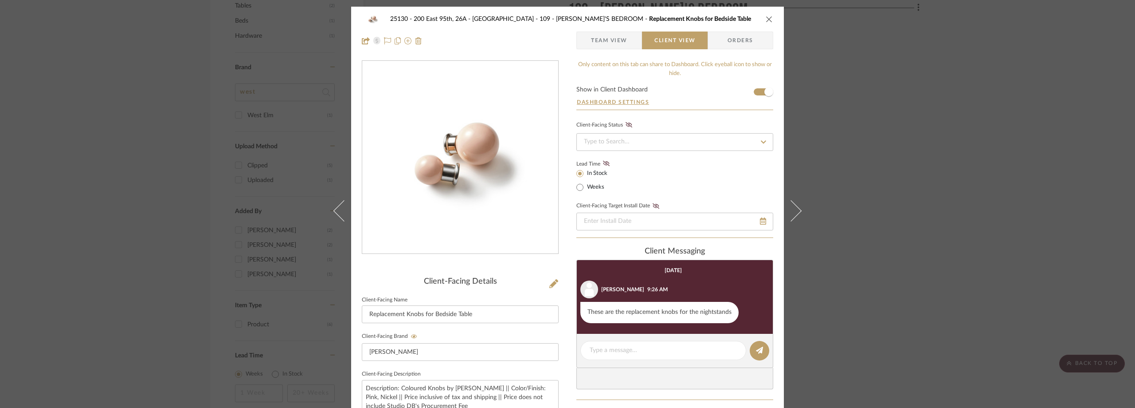
click at [1019, 208] on div "25130 - 200 East 95th, 26A - Kosheleva 109 - ASTRID'S BEDROOM Replacement Knobs…" at bounding box center [567, 204] width 1135 height 408
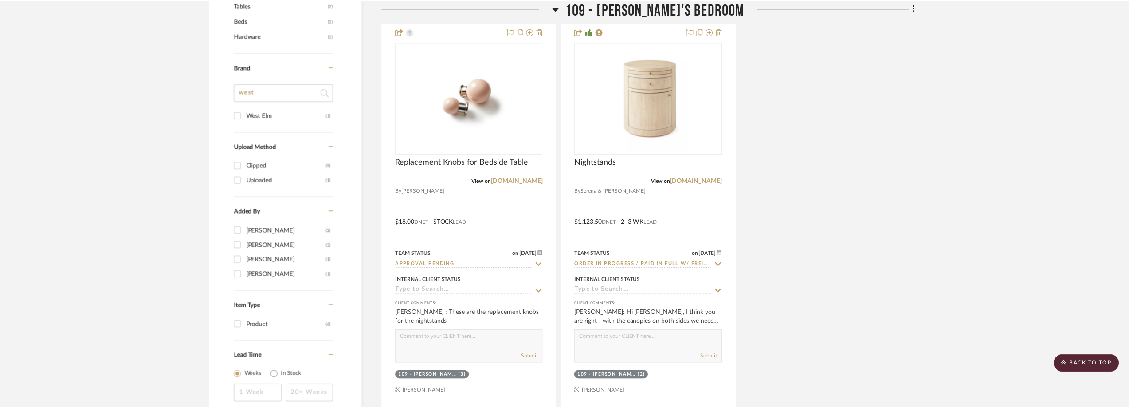
scroll to position [694, 0]
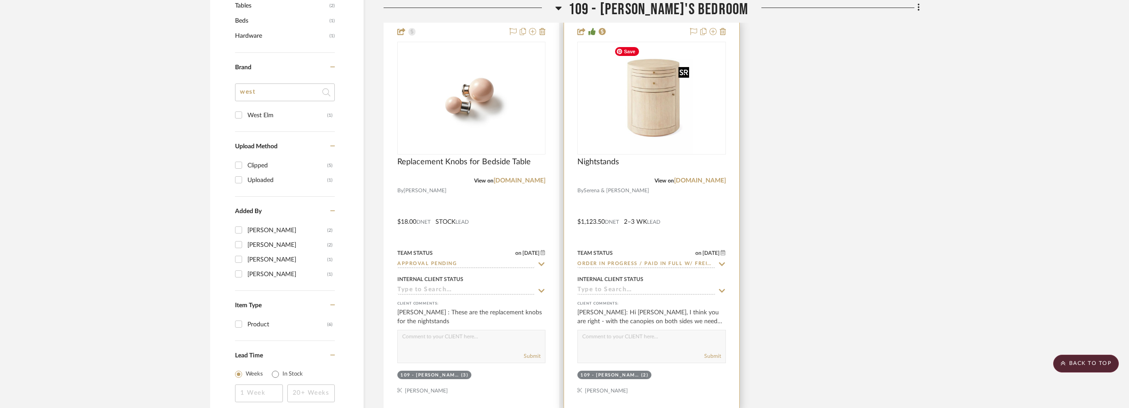
click at [628, 104] on img "0" at bounding box center [652, 98] width 82 height 111
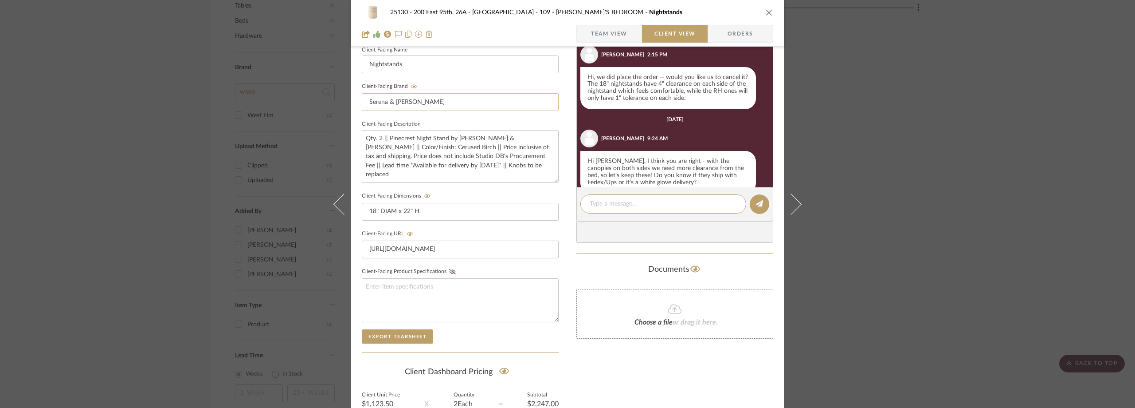
scroll to position [615, 0]
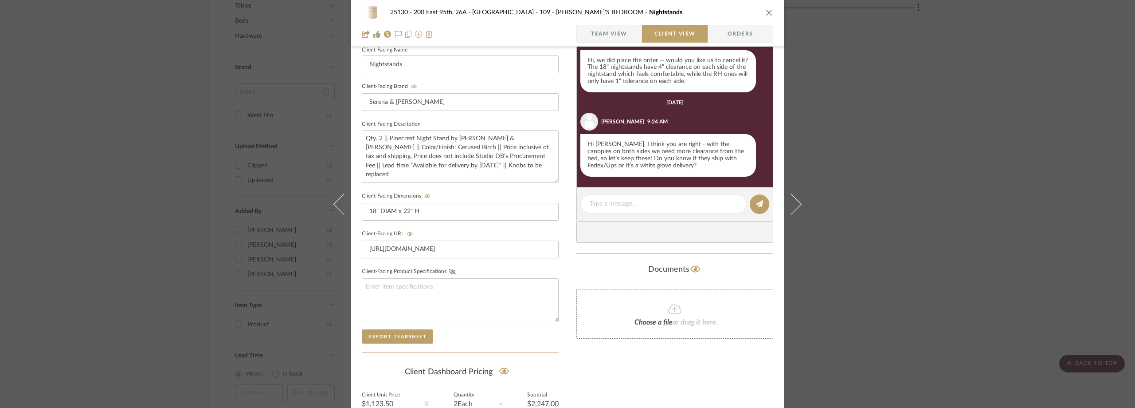
click at [956, 137] on div "25130 - 200 East 95th, 26A - Kosheleva 109 - [PERSON_NAME]'S BEDROOM Nightstand…" at bounding box center [567, 204] width 1135 height 408
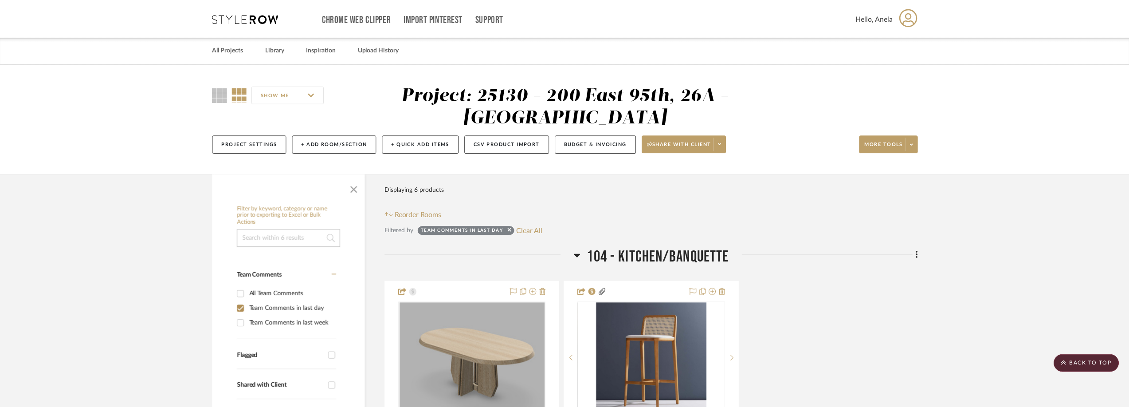
scroll to position [694, 0]
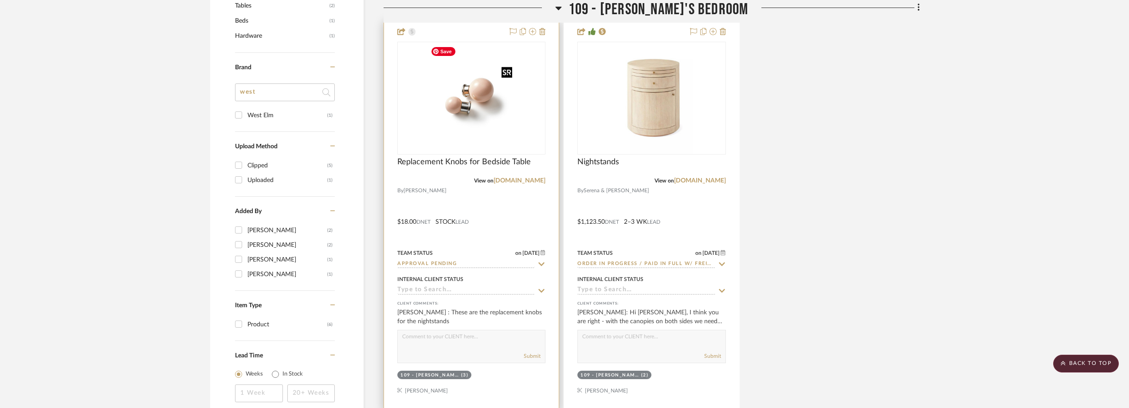
click at [479, 111] on img "0" at bounding box center [471, 98] width 89 height 111
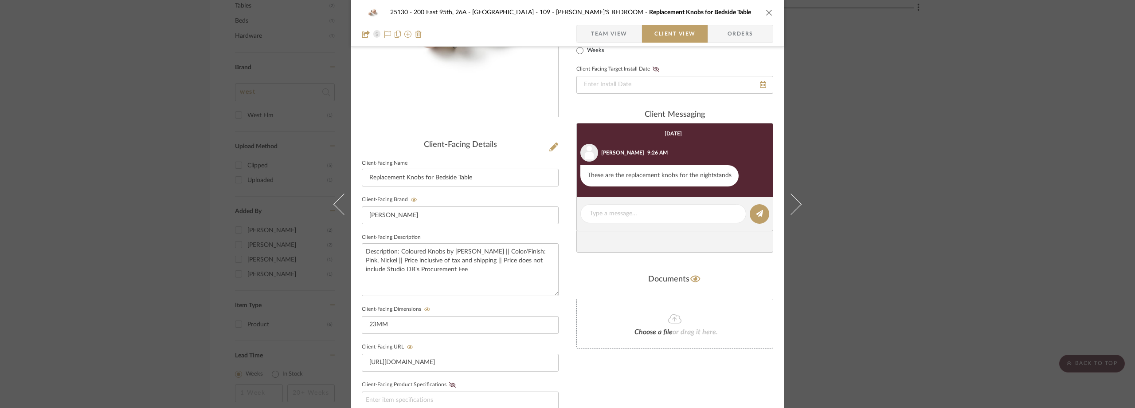
scroll to position [116, 0]
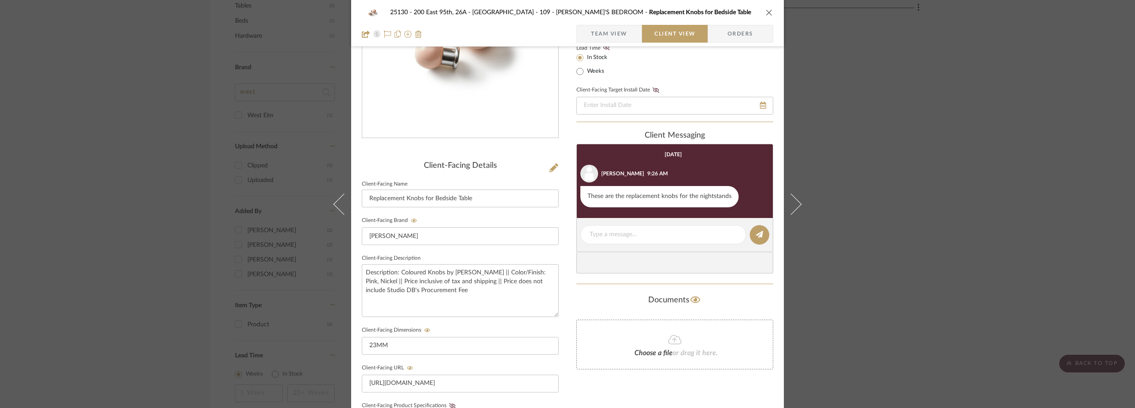
click at [880, 212] on div "25130 - 200 East 95th, 26A - Kosheleva 109 - ASTRID'S BEDROOM Replacement Knobs…" at bounding box center [567, 204] width 1135 height 408
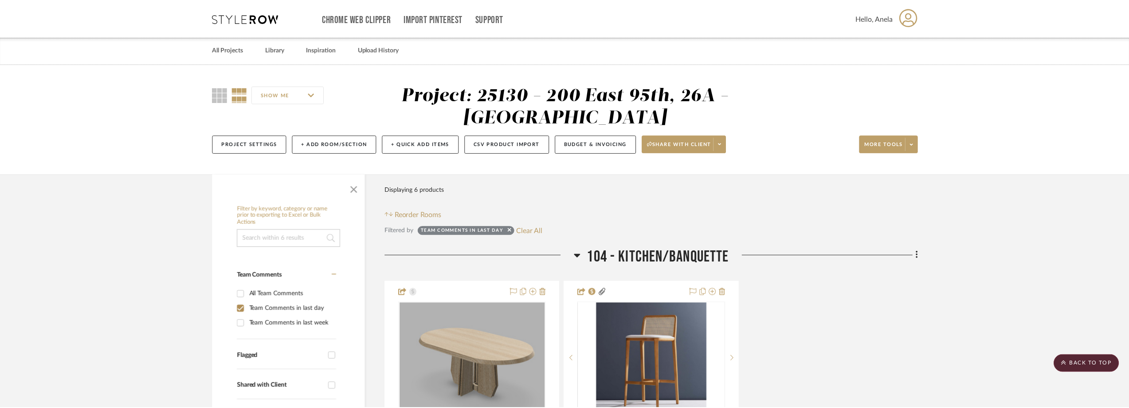
scroll to position [694, 0]
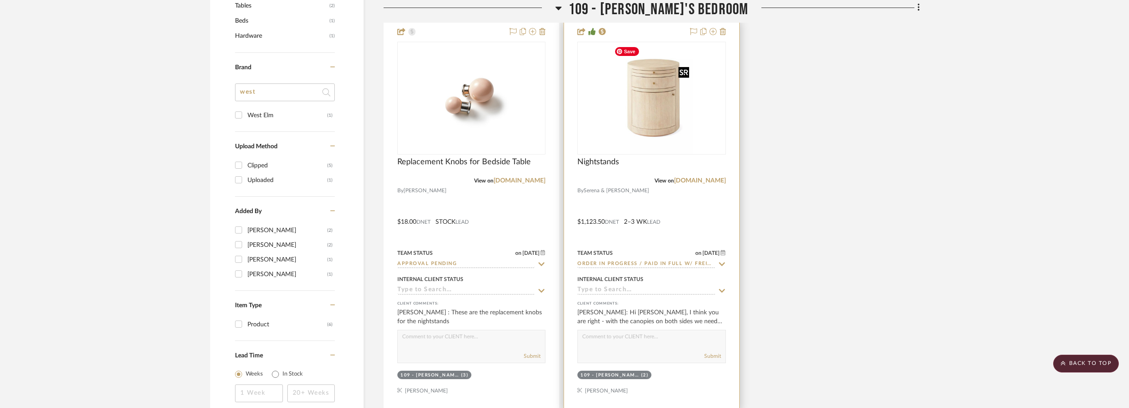
click at [690, 137] on img "0" at bounding box center [652, 98] width 82 height 111
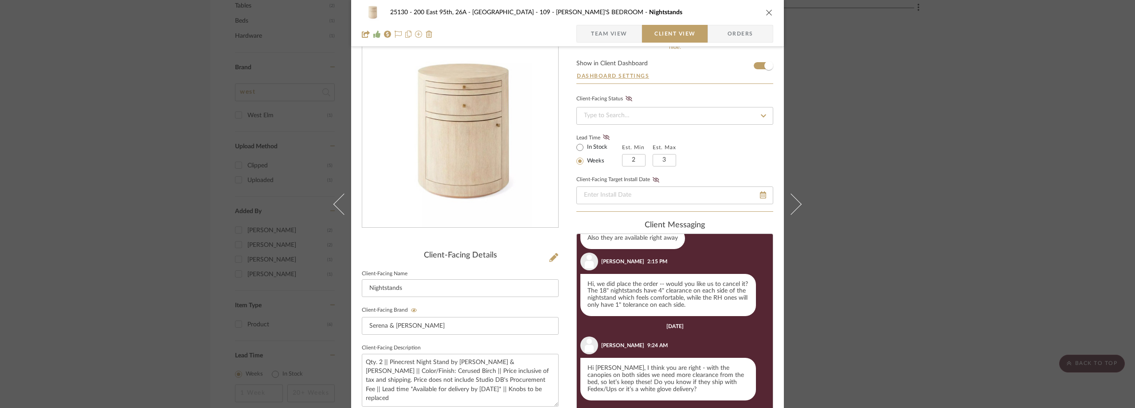
scroll to position [0, 0]
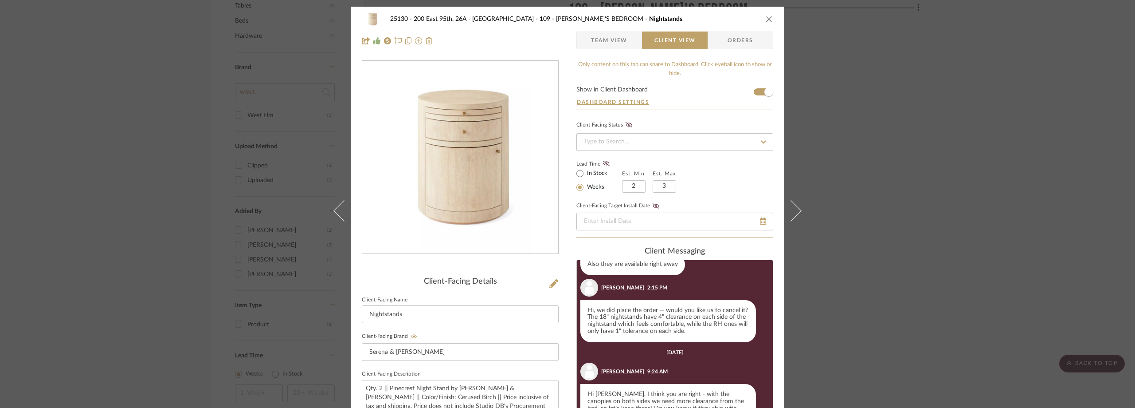
click at [24, 168] on div "25130 - 200 East 95th, 26A - Kosheleva 109 - [PERSON_NAME]'S BEDROOM Nightstand…" at bounding box center [567, 204] width 1135 height 408
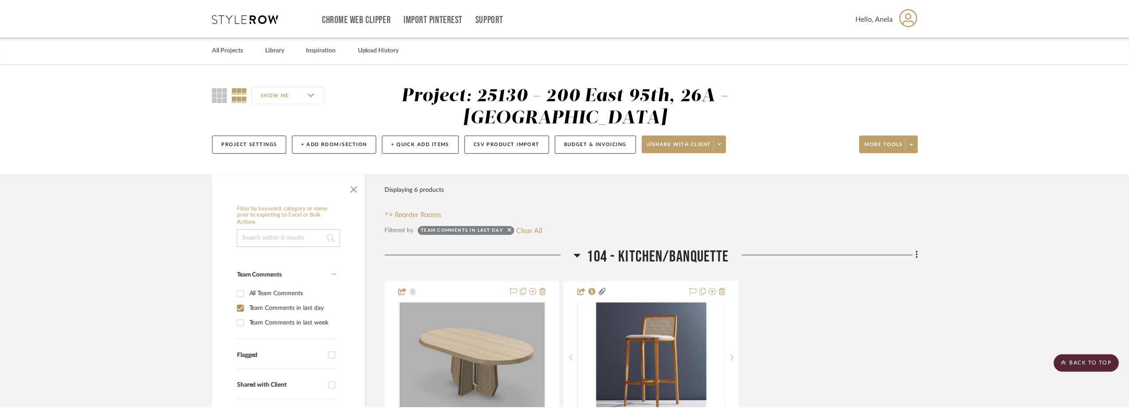
scroll to position [694, 0]
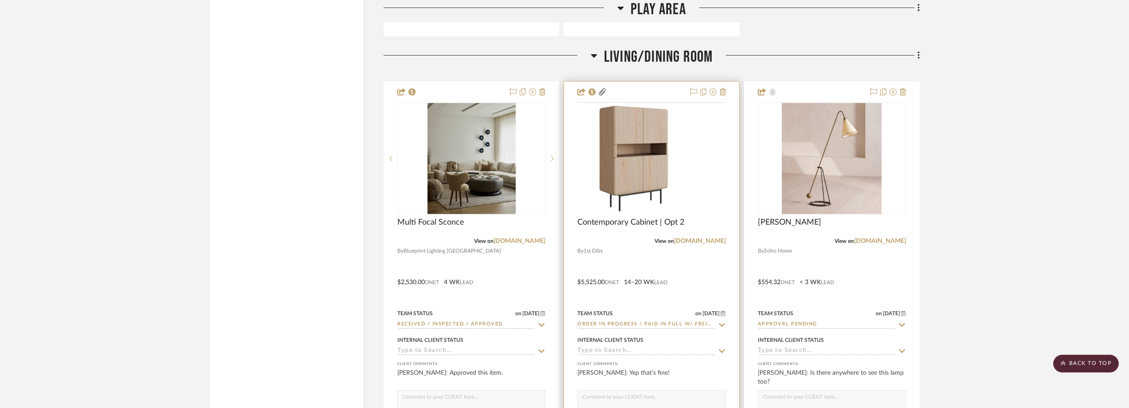
scroll to position [2756, 0]
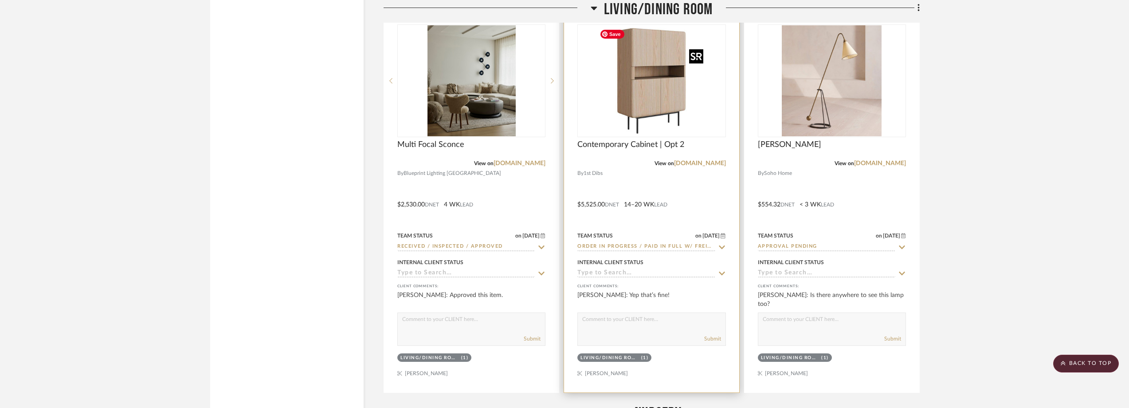
click at [660, 81] on img "0" at bounding box center [651, 80] width 111 height 111
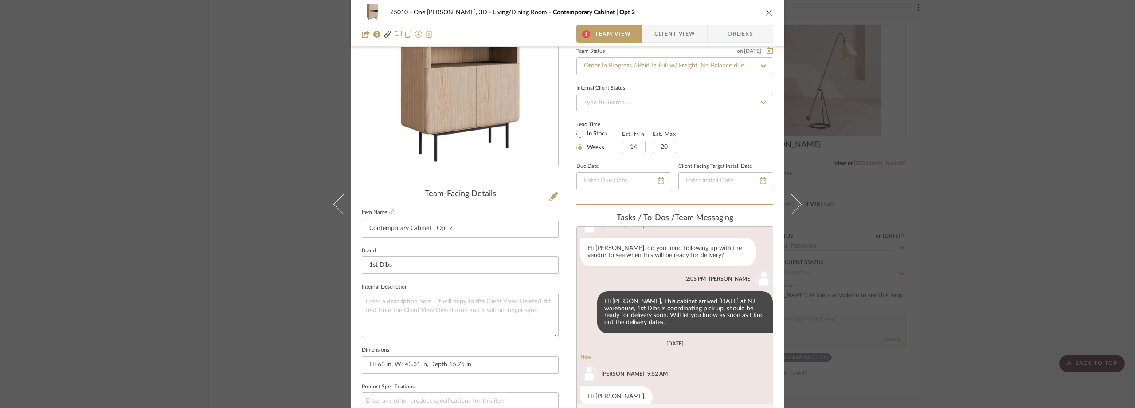
scroll to position [82, 0]
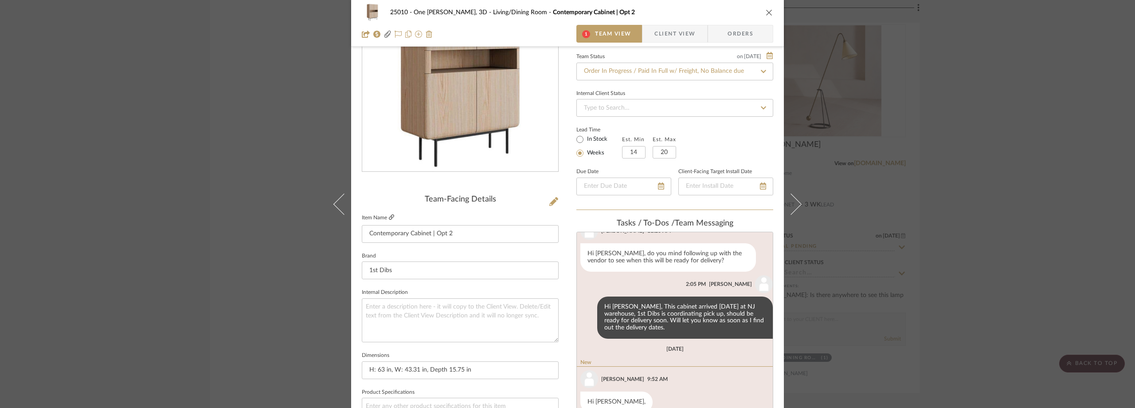
click at [389, 215] on icon at bounding box center [391, 216] width 5 height 5
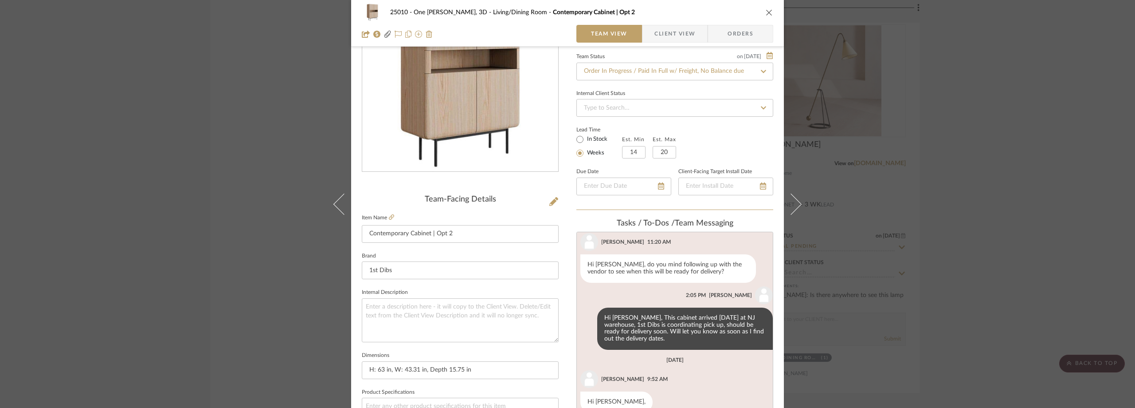
scroll to position [215, 0]
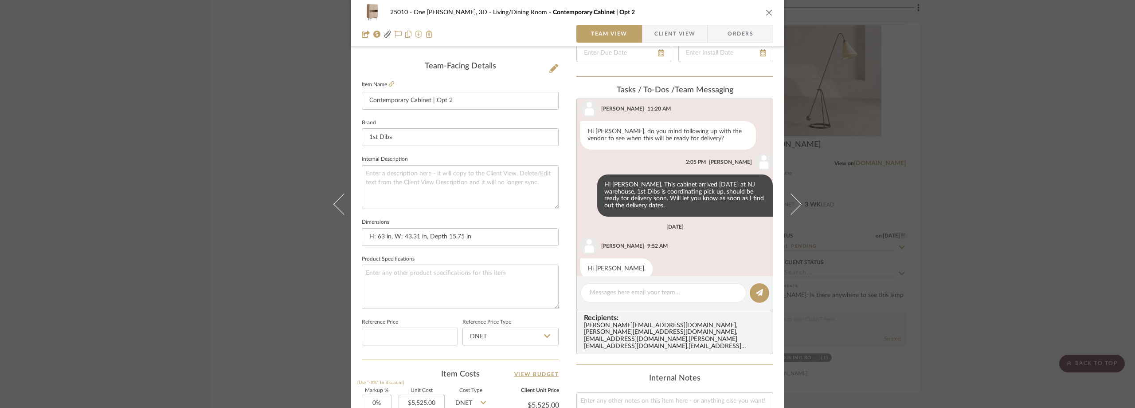
click at [103, 154] on div "25010 - One Vandam, 3D Living/Dining Room Contemporary Cabinet | Opt 2 Team Vie…" at bounding box center [567, 204] width 1135 height 408
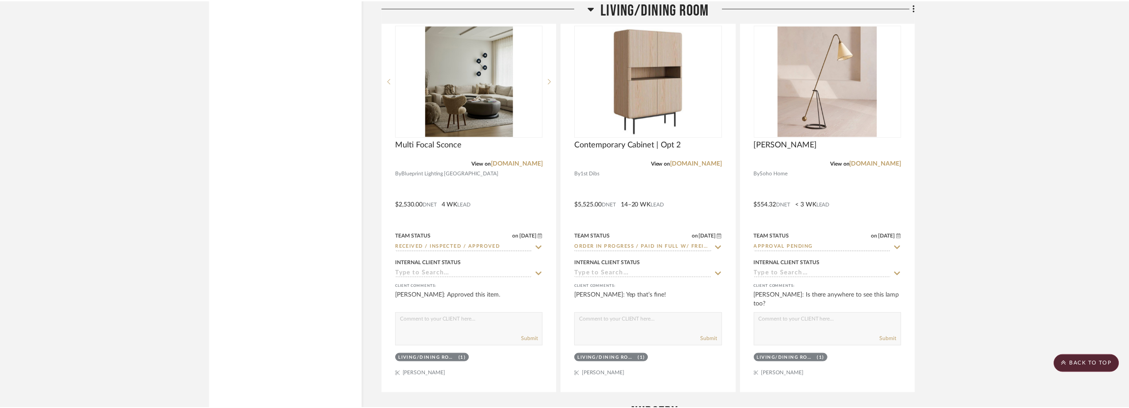
scroll to position [2756, 0]
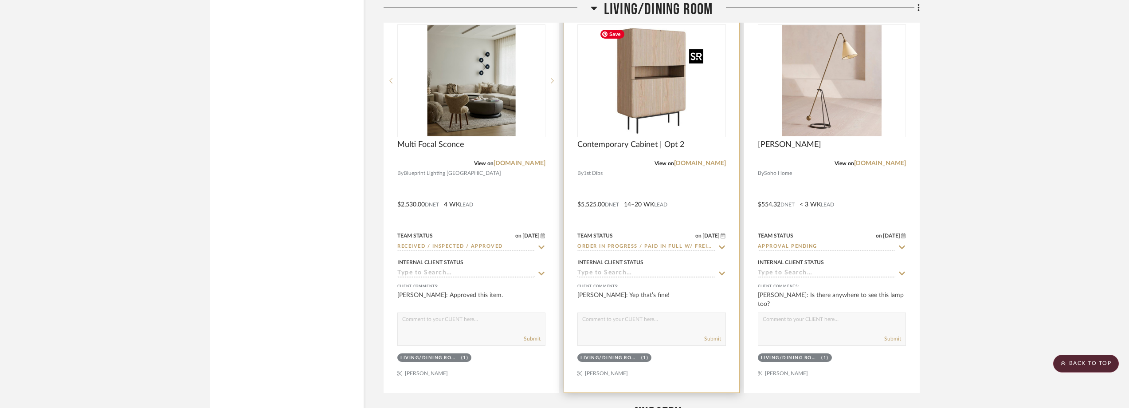
click at [635, 115] on img "0" at bounding box center [651, 80] width 111 height 111
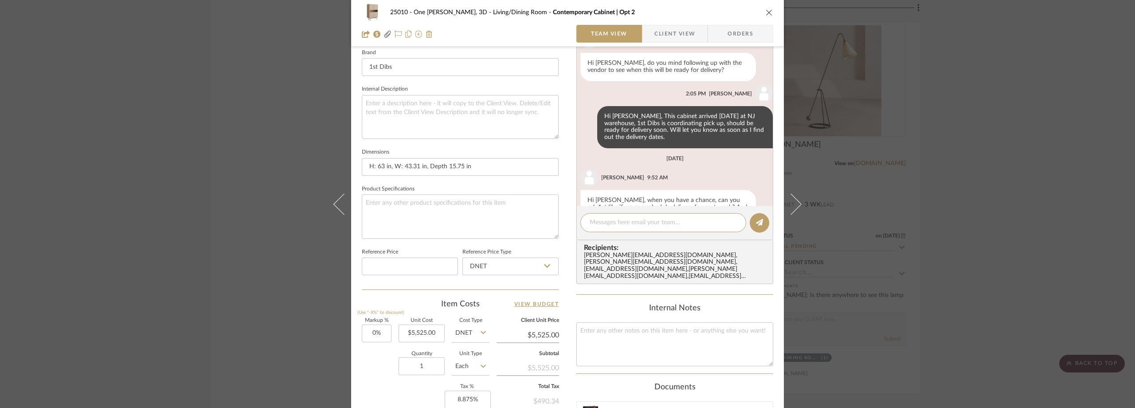
scroll to position [885, 0]
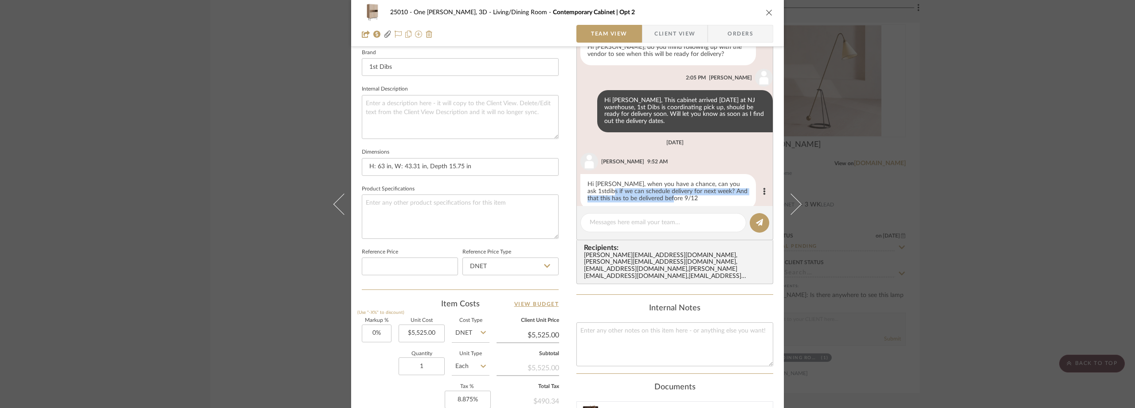
drag, startPoint x: 595, startPoint y: 178, endPoint x: 661, endPoint y: 185, distance: 66.4
click at [661, 185] on div "Hi Anela, when you have a chance, can you ask 1stdibs if we can schedule delive…" at bounding box center [669, 191] width 176 height 35
copy div "can schedule delivery for next week? And that this has to be delivered before 9…"
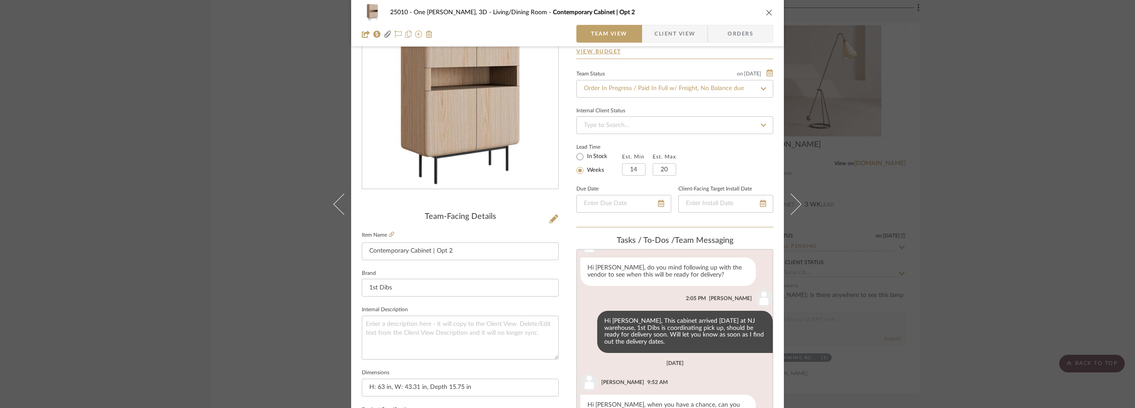
scroll to position [0, 0]
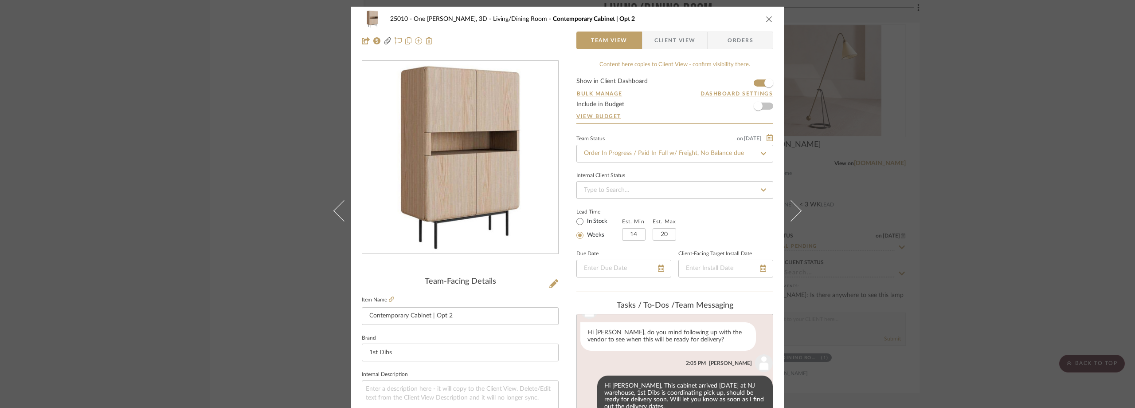
click at [197, 198] on div "25010 - One Vandam, 3D Living/Dining Room Contemporary Cabinet | Opt 2 Team Vie…" at bounding box center [567, 204] width 1135 height 408
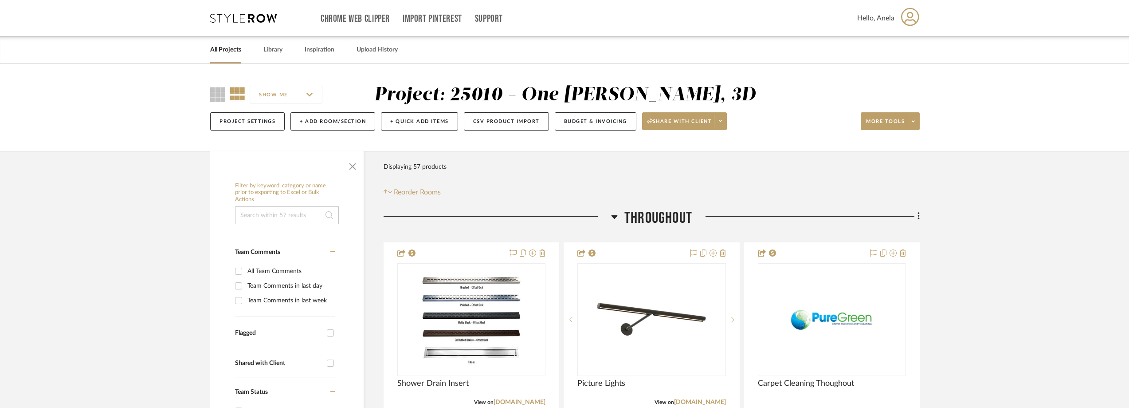
click at [256, 20] on icon at bounding box center [243, 18] width 67 height 9
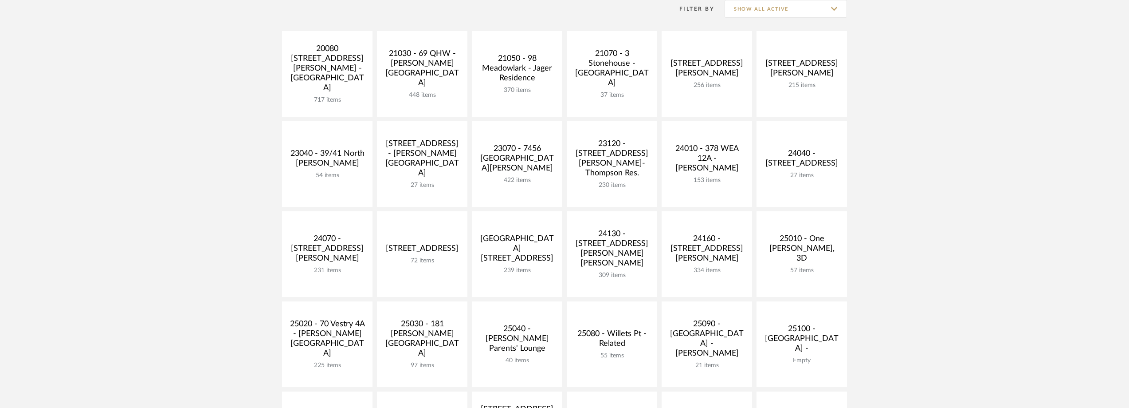
scroll to position [310, 0]
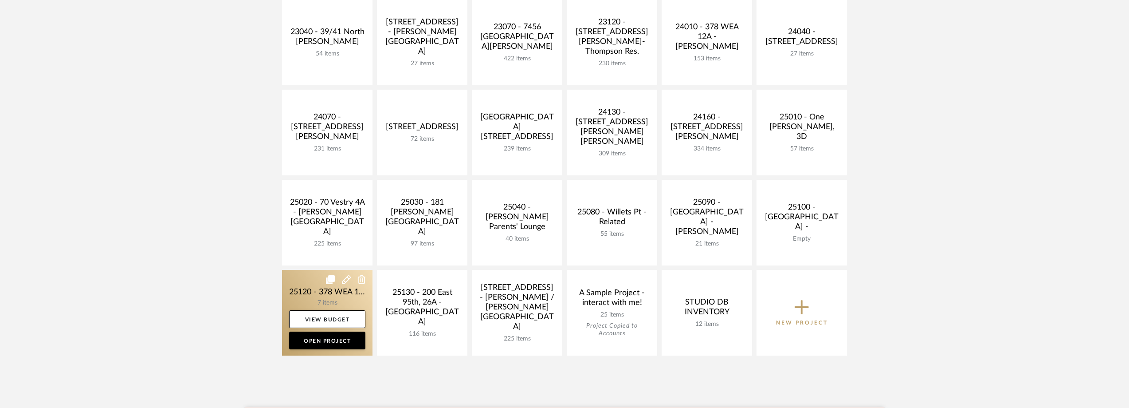
click at [298, 291] on link at bounding box center [327, 313] width 90 height 86
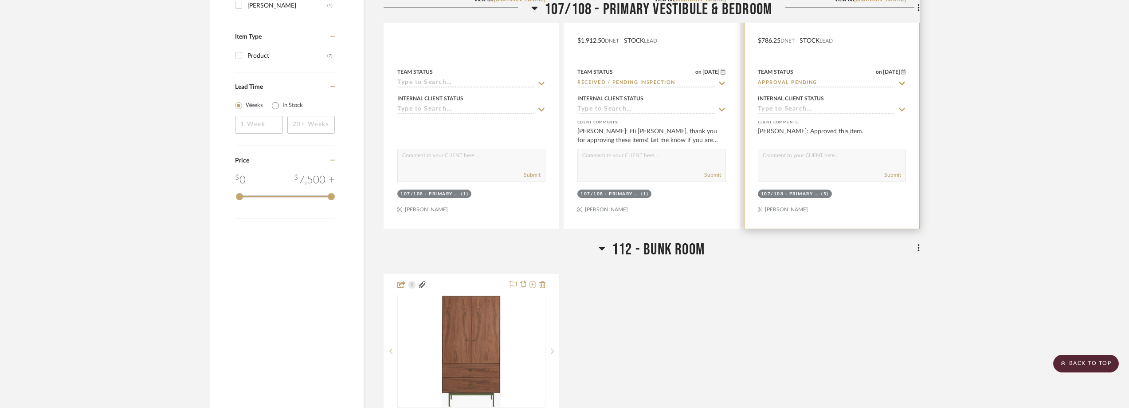
scroll to position [843, 0]
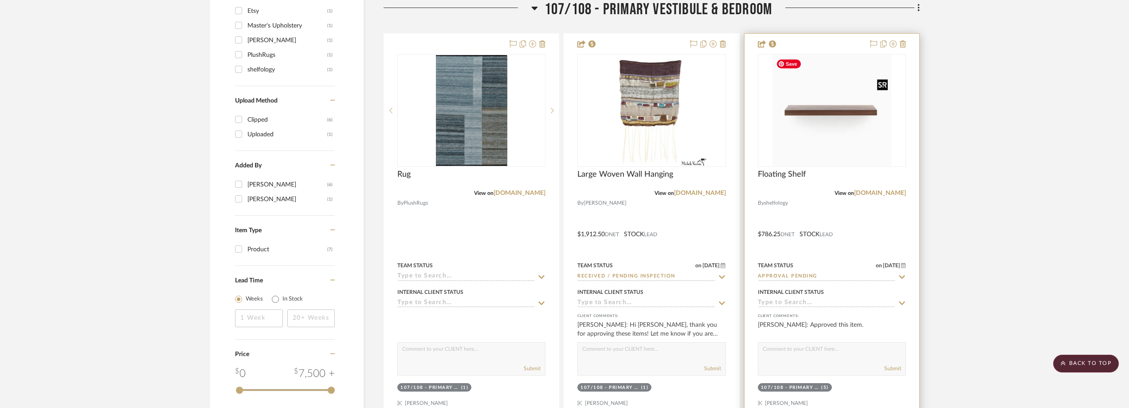
click at [844, 125] on img "0" at bounding box center [832, 110] width 119 height 111
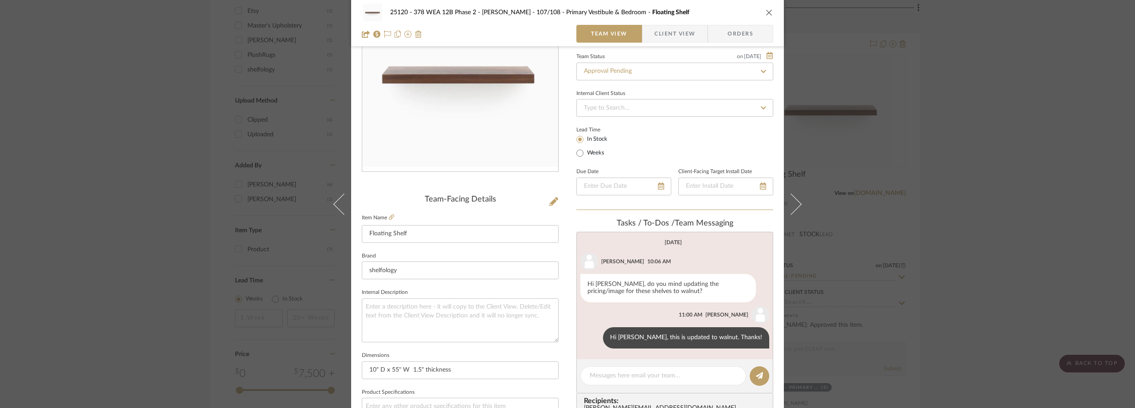
scroll to position [222, 0]
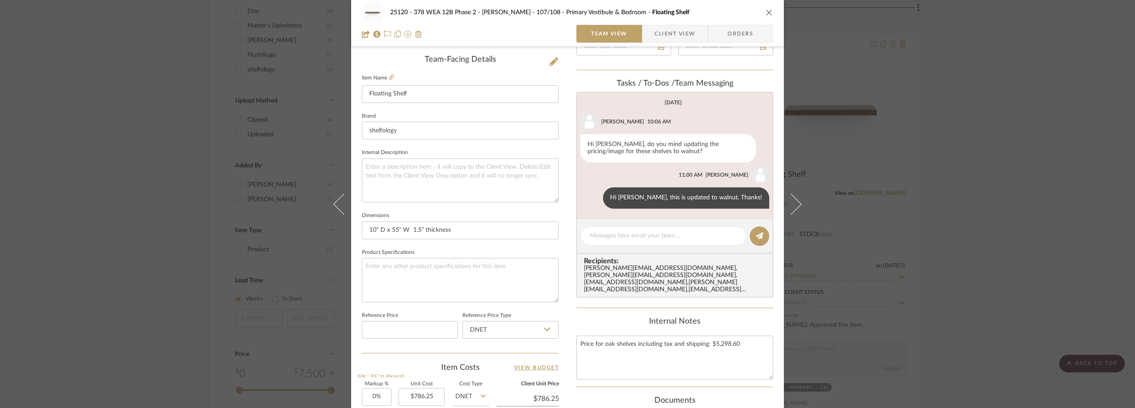
click at [667, 30] on span "Client View" at bounding box center [675, 34] width 41 height 18
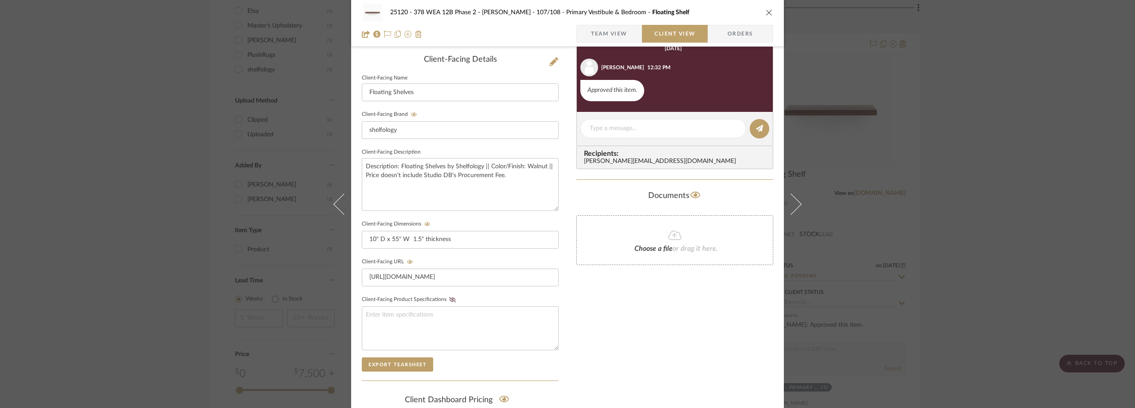
click at [1009, 174] on div "25120 - 378 WEA 12B Phase 2 - Mautner 107/108 - Primary Vestibule & Bedroom Flo…" at bounding box center [567, 204] width 1135 height 408
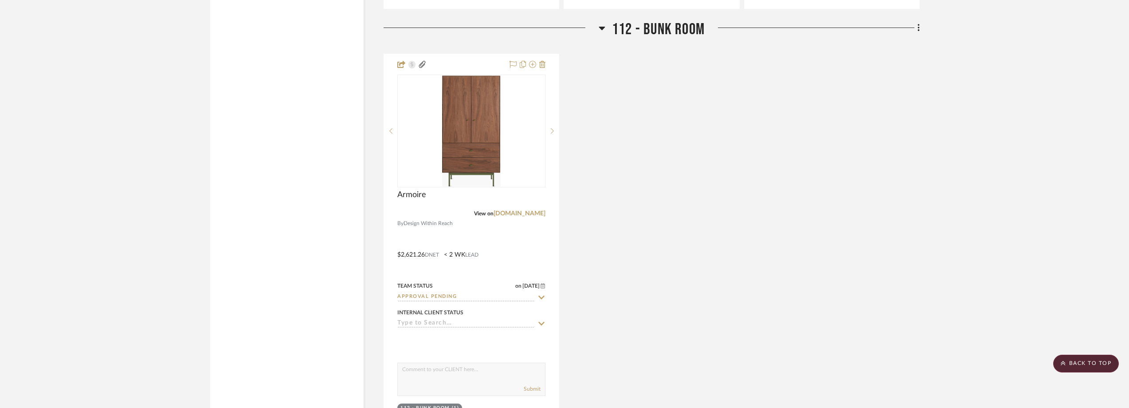
scroll to position [1331, 0]
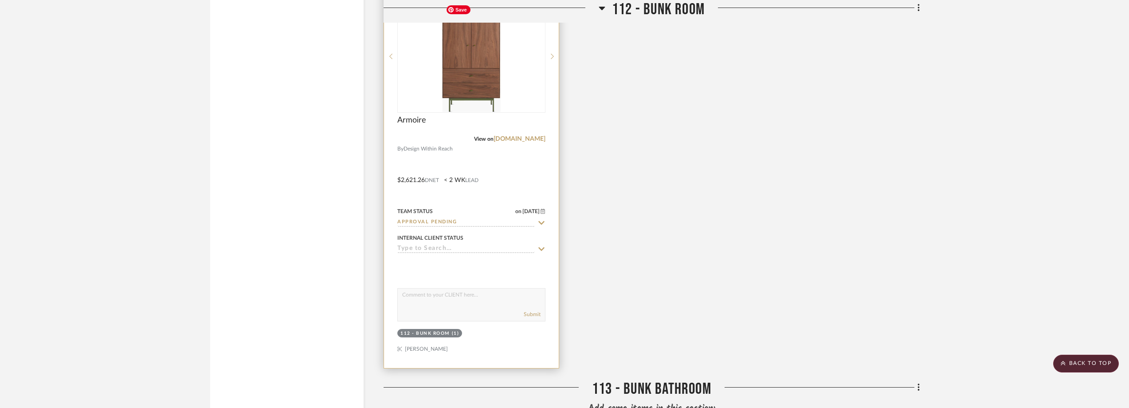
click at [0, 0] on img at bounding box center [0, 0] width 0 height 0
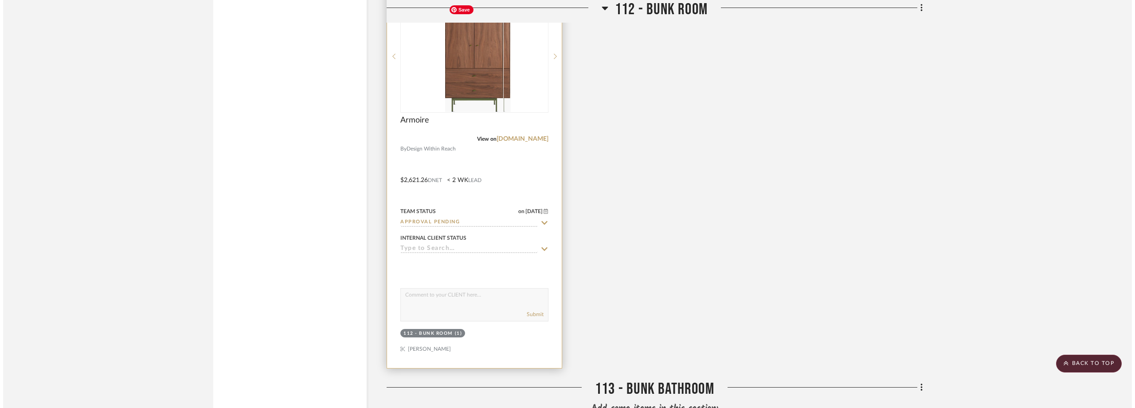
scroll to position [0, 0]
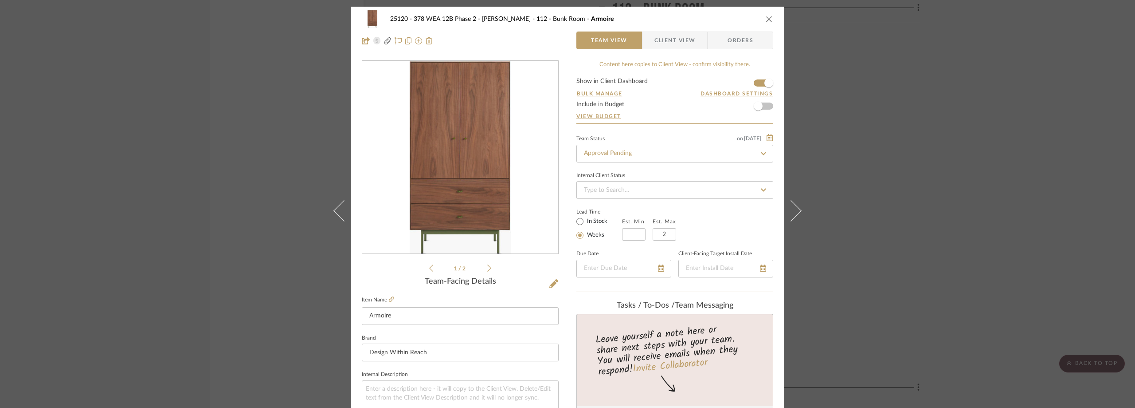
drag, startPoint x: 657, startPoint y: 37, endPoint x: 662, endPoint y: 38, distance: 4.5
click at [658, 37] on span "Client View" at bounding box center [675, 40] width 41 height 18
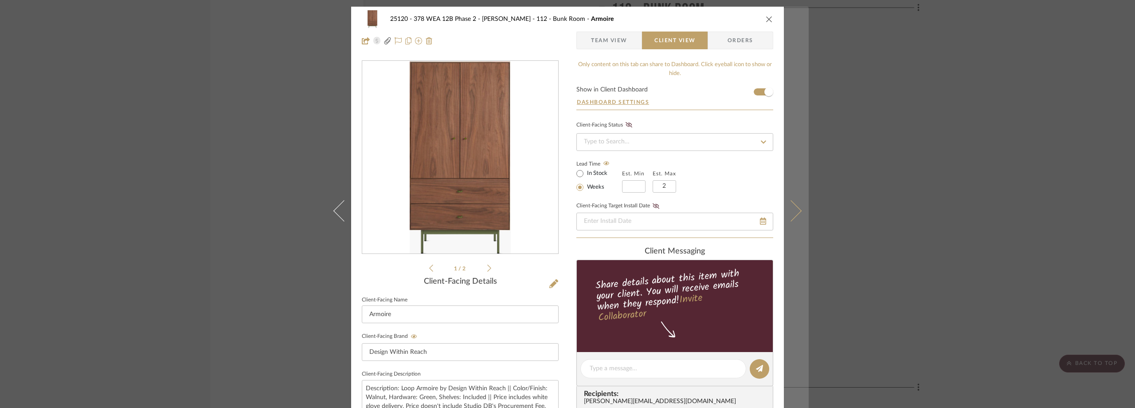
scroll to position [222, 0]
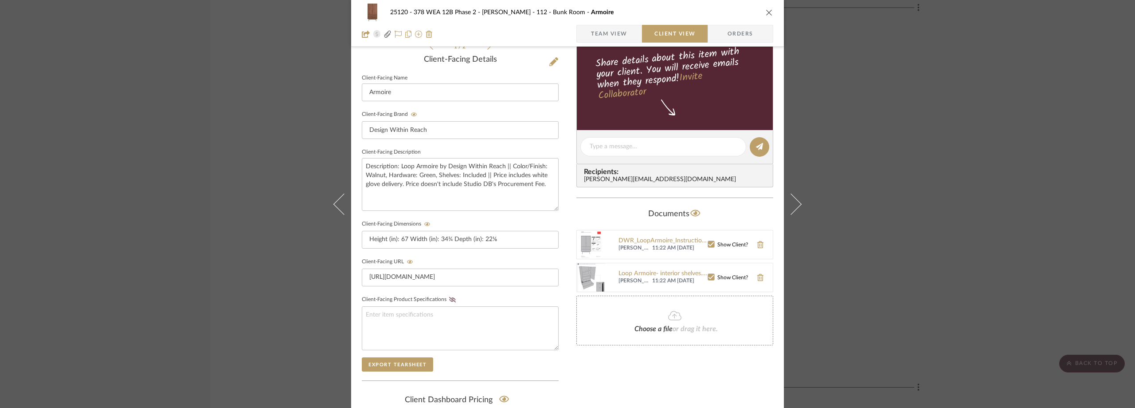
click at [901, 151] on div "25120 - 378 WEA 12B Phase 2 - Mautner 112 - Bunk Room Armoire Team View Client …" at bounding box center [567, 204] width 1135 height 408
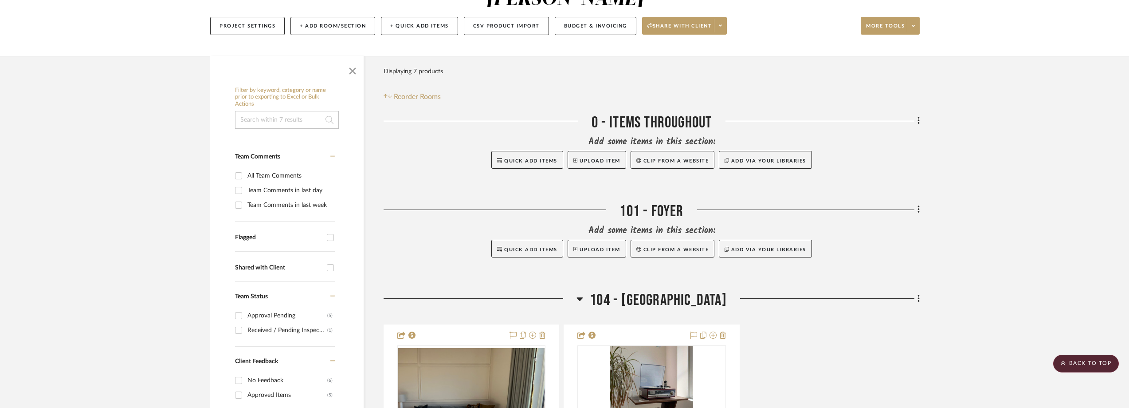
scroll to position [0, 0]
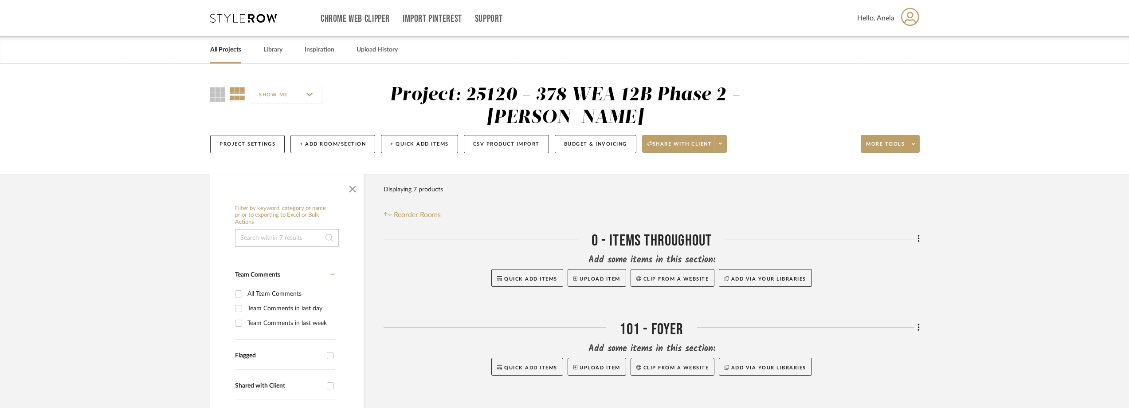
click at [213, 28] on div "Chrome Web Clipper Import Pinterest Support All Projects Library Inspiration Up…" at bounding box center [565, 18] width 710 height 36
click at [224, 21] on icon at bounding box center [243, 18] width 67 height 9
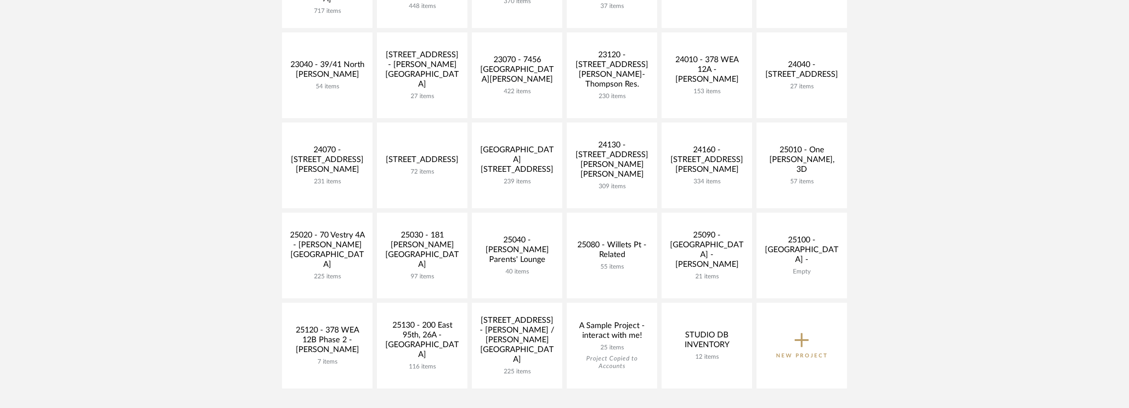
scroll to position [310, 0]
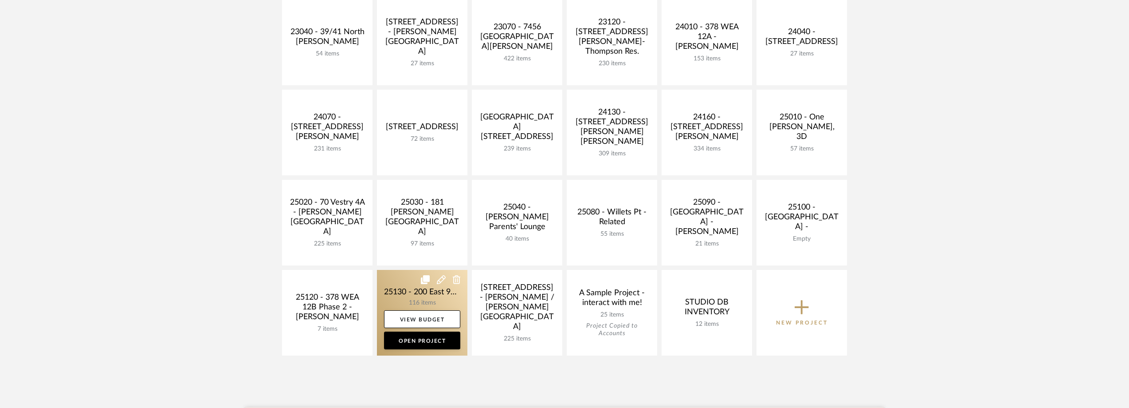
click at [401, 286] on link at bounding box center [422, 313] width 90 height 86
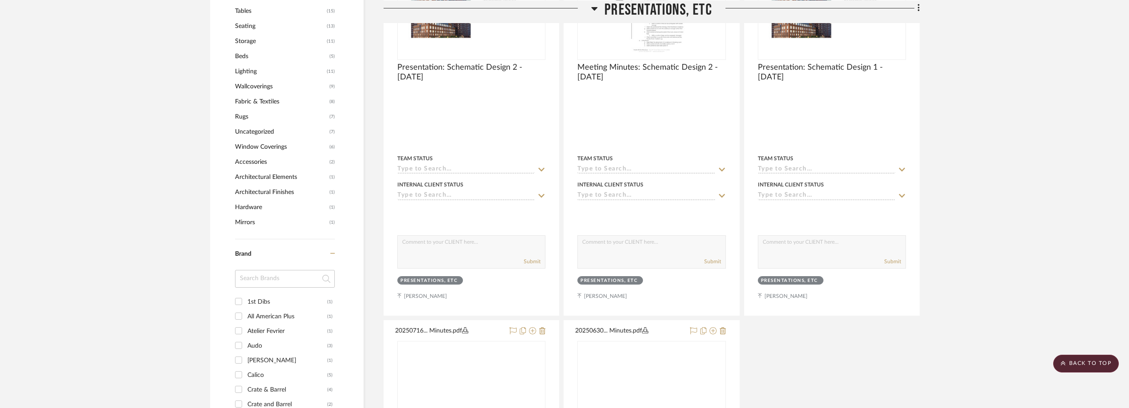
scroll to position [798, 0]
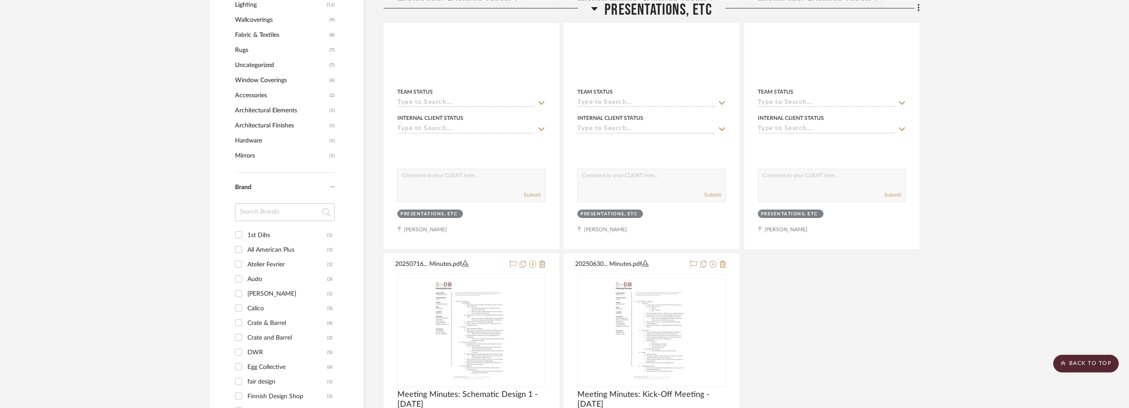
click at [273, 217] on input at bounding box center [285, 212] width 100 height 18
type input "ser"
click at [278, 234] on div "Serena & [PERSON_NAME]" at bounding box center [287, 235] width 80 height 14
click at [246, 234] on input "Serena & Lily (1)" at bounding box center [239, 235] width 14 height 14
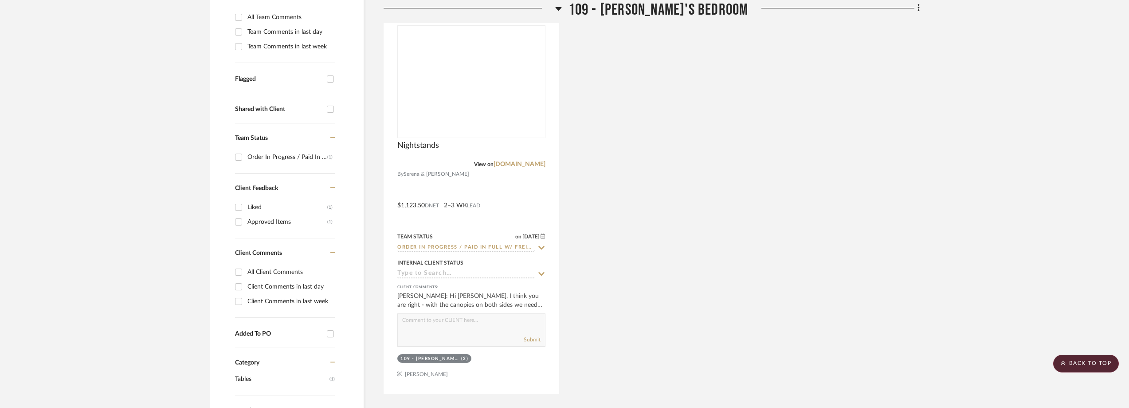
scroll to position [148, 0]
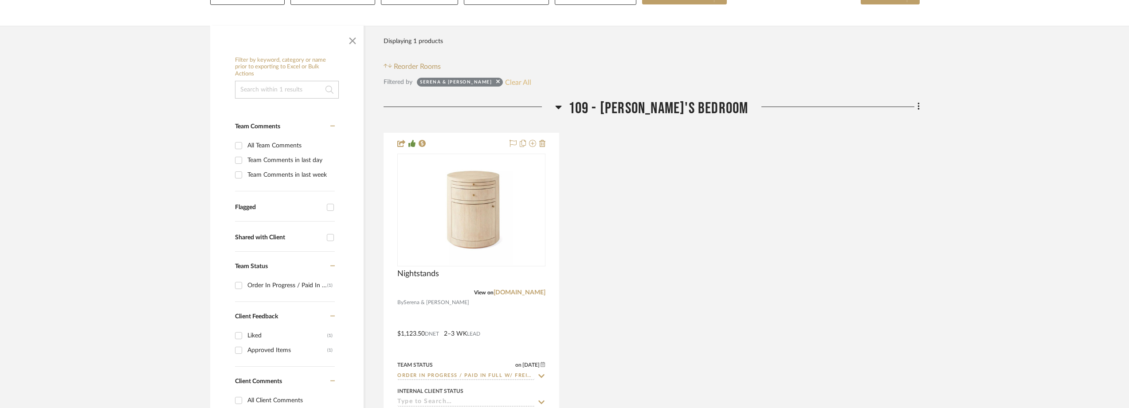
click at [505, 83] on button "Clear All" at bounding box center [518, 82] width 26 height 12
checkbox input "false"
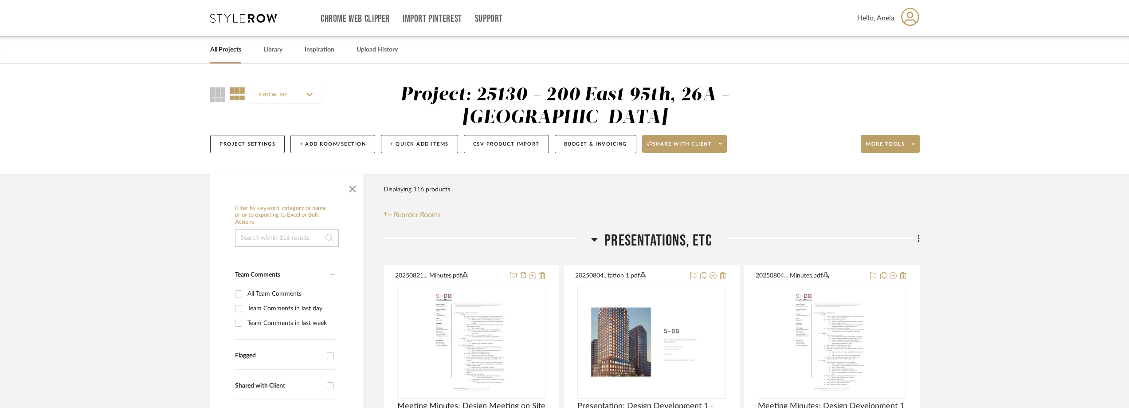
click at [250, 19] on icon at bounding box center [243, 18] width 67 height 9
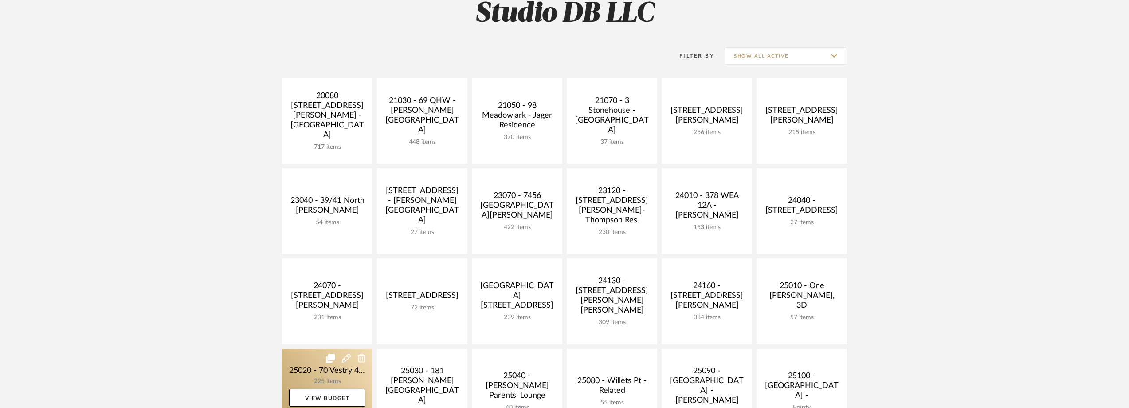
scroll to position [133, 0]
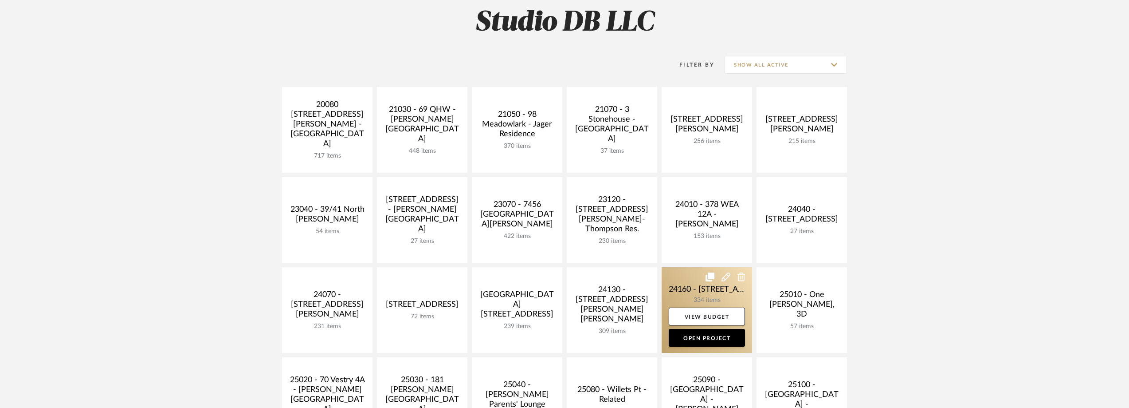
click at [673, 286] on link at bounding box center [707, 310] width 90 height 86
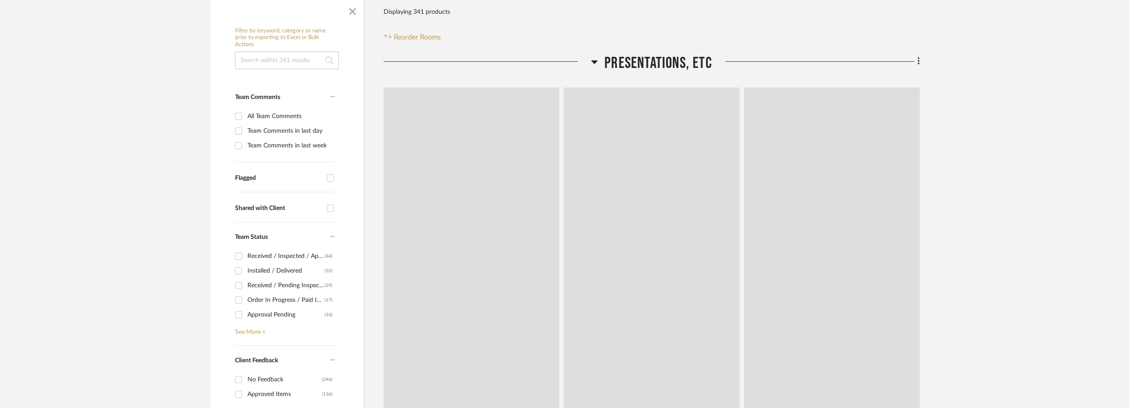
scroll to position [266, 0]
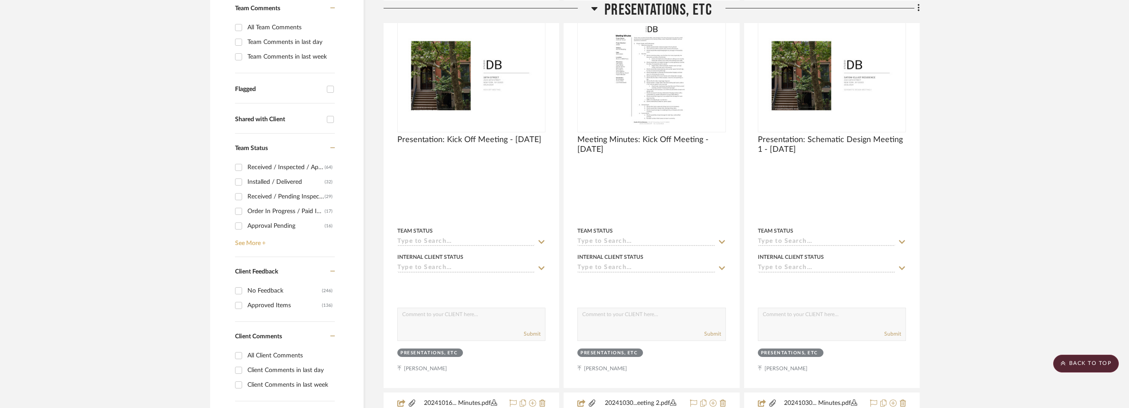
click at [258, 245] on link "See More +" at bounding box center [284, 240] width 102 height 14
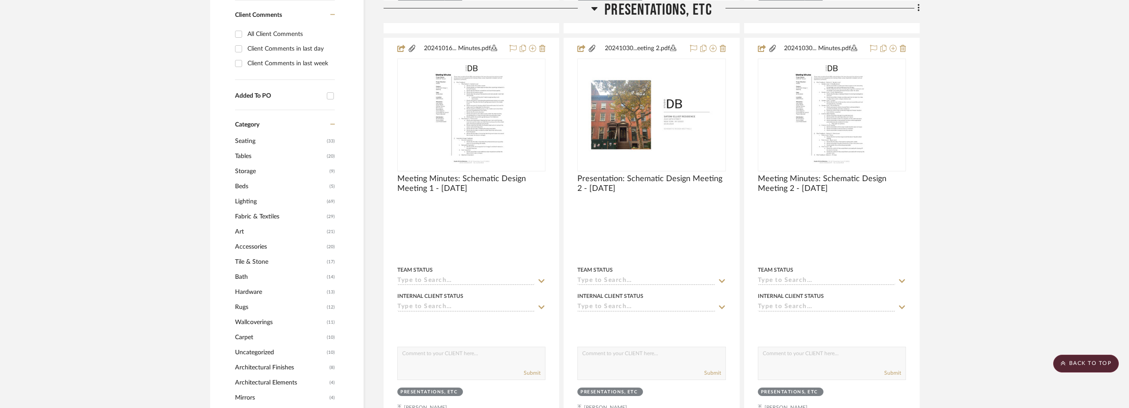
scroll to position [621, 0]
click at [254, 258] on span "Tile & Stone" at bounding box center [280, 261] width 90 height 15
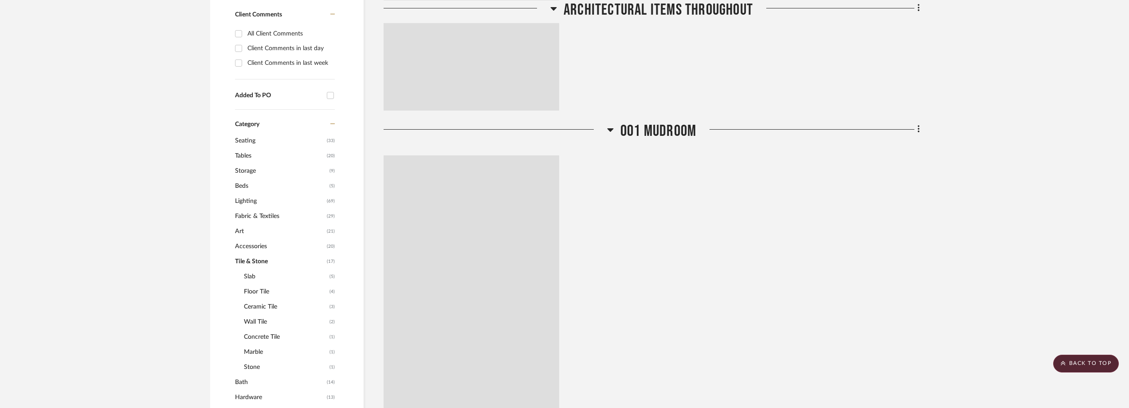
scroll to position [0, 0]
